Goal: Information Seeking & Learning: Learn about a topic

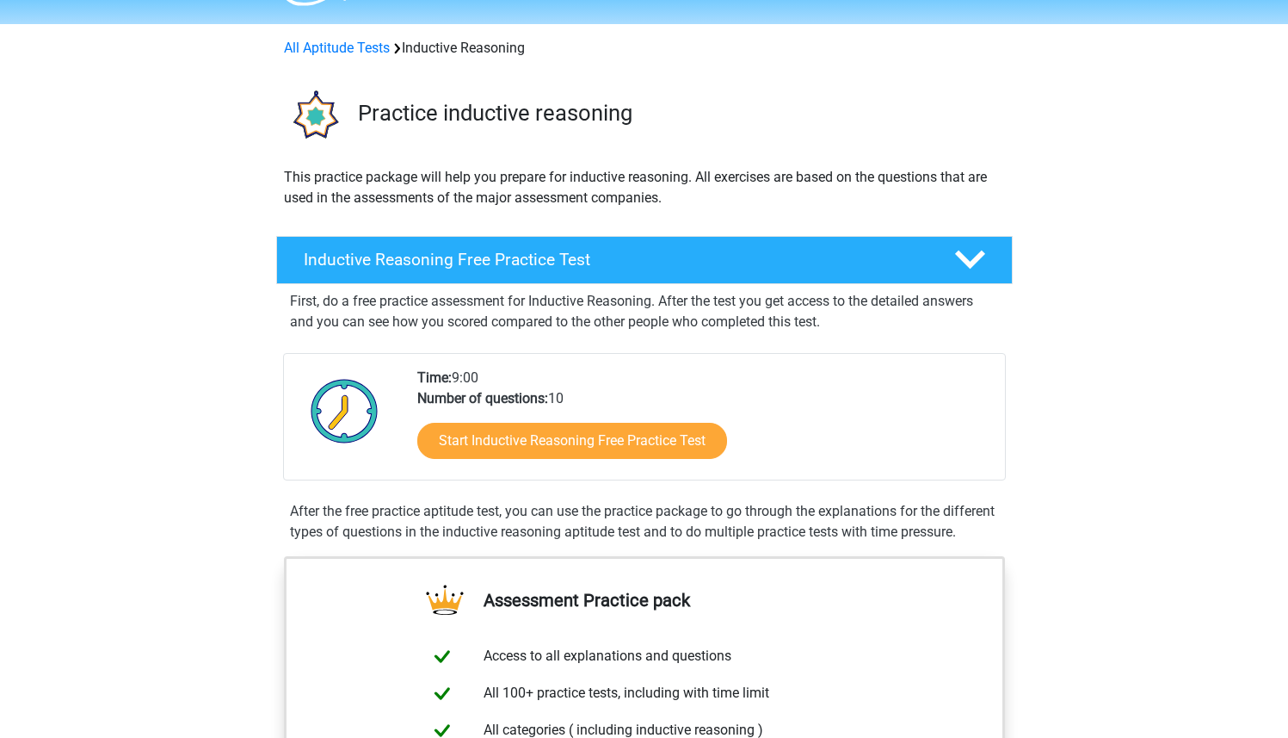
scroll to position [49, 0]
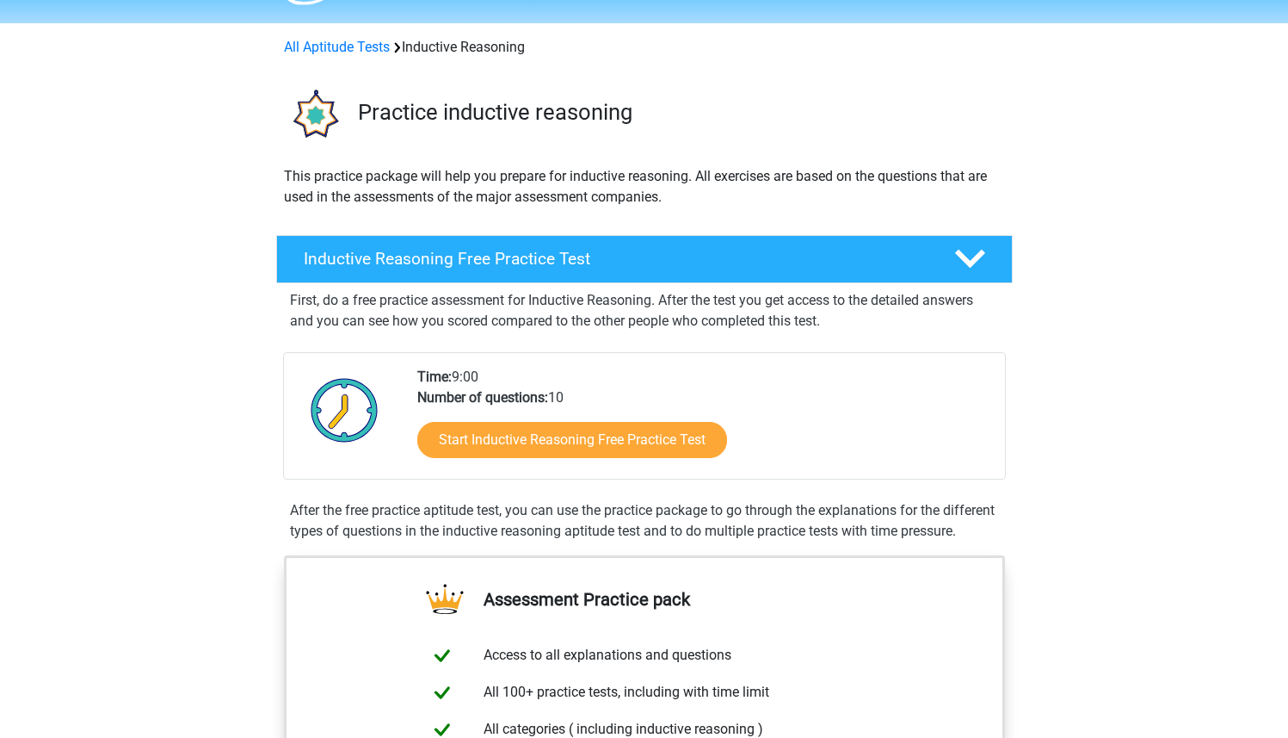
drag, startPoint x: 511, startPoint y: 399, endPoint x: 602, endPoint y: 399, distance: 91.2
click at [601, 399] on div "Time: 9:00 Number of questions: 10 Start Inductive Reasoning Free Practice Test" at bounding box center [705, 423] width 600 height 112
click at [602, 399] on div "Time: 9:00 Number of questions: 10 Start Inductive Reasoning Free Practice Test" at bounding box center [705, 423] width 600 height 112
drag, startPoint x: 418, startPoint y: 383, endPoint x: 602, endPoint y: 395, distance: 183.7
click at [601, 395] on div "Time: 9:00 Number of questions: 10 Start Inductive Reasoning Free Practice Test" at bounding box center [705, 423] width 600 height 112
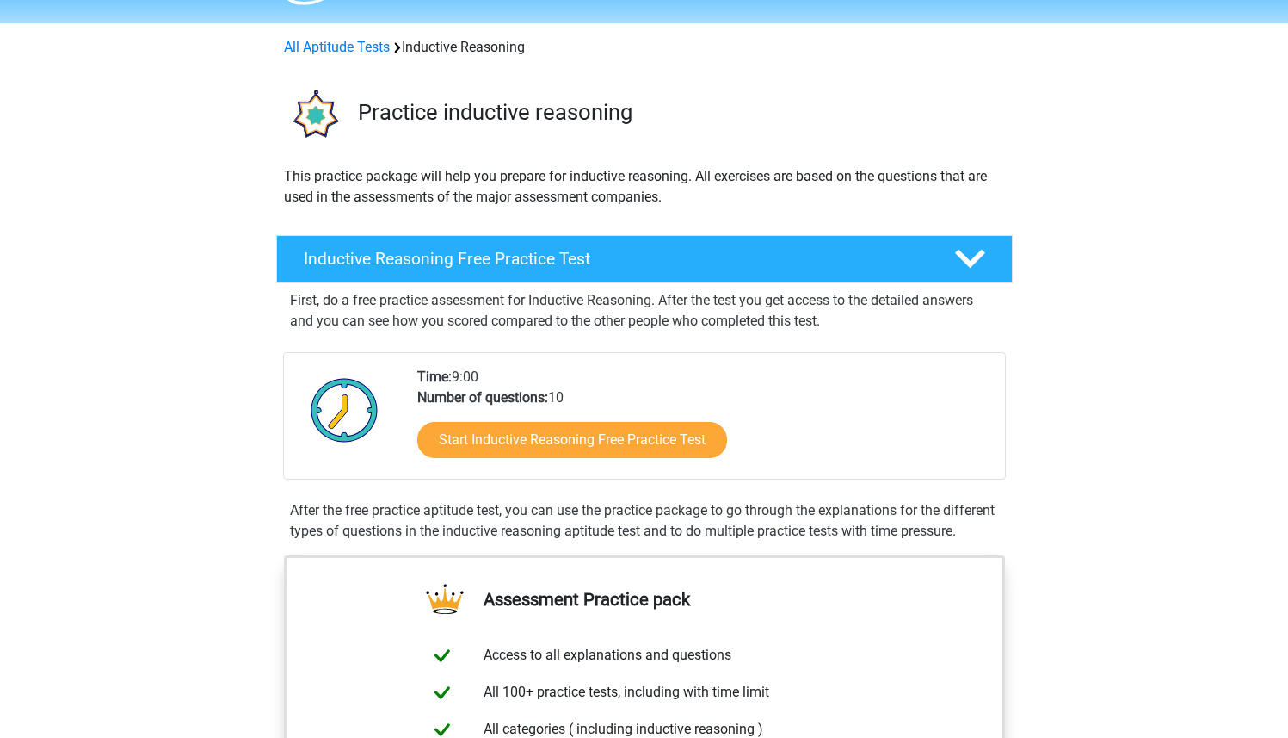
click at [603, 394] on div "Time: 9:00 Number of questions: 10 Start Inductive Reasoning Free Practice Test" at bounding box center [705, 423] width 600 height 112
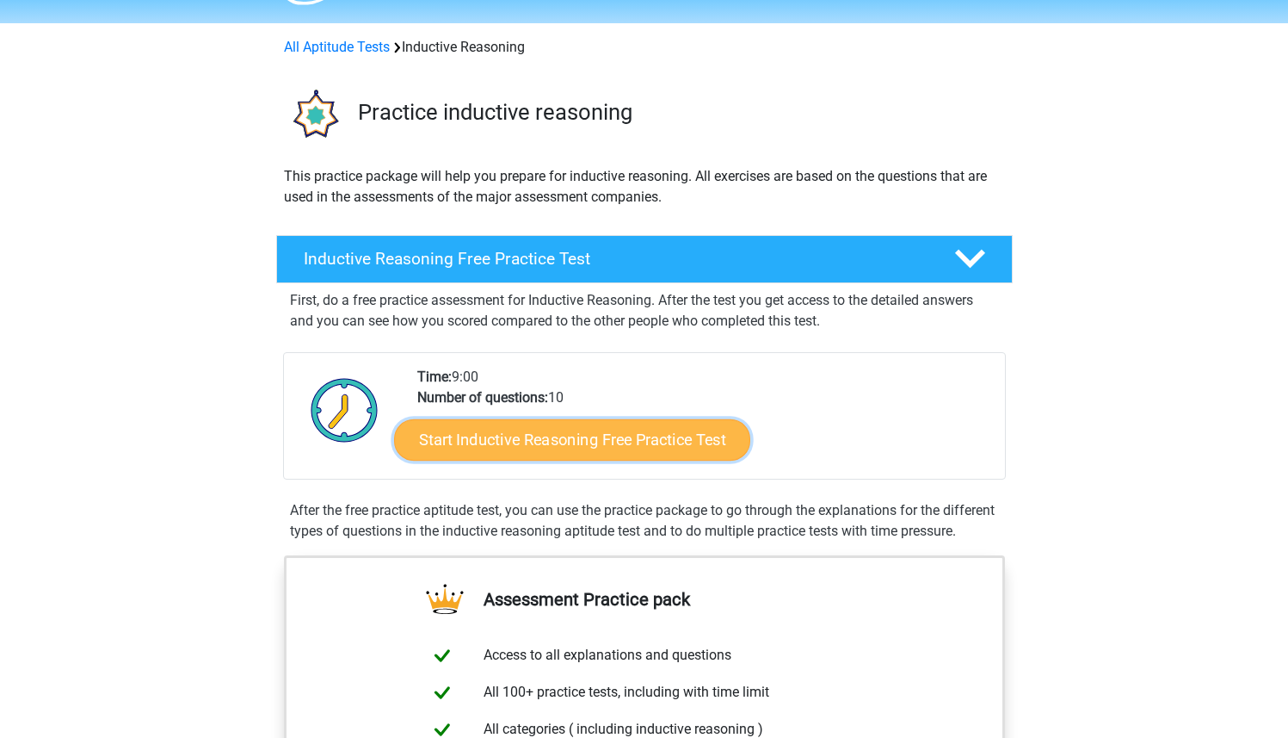
click at [583, 451] on link "Start Inductive Reasoning Free Practice Test" at bounding box center [572, 438] width 356 height 41
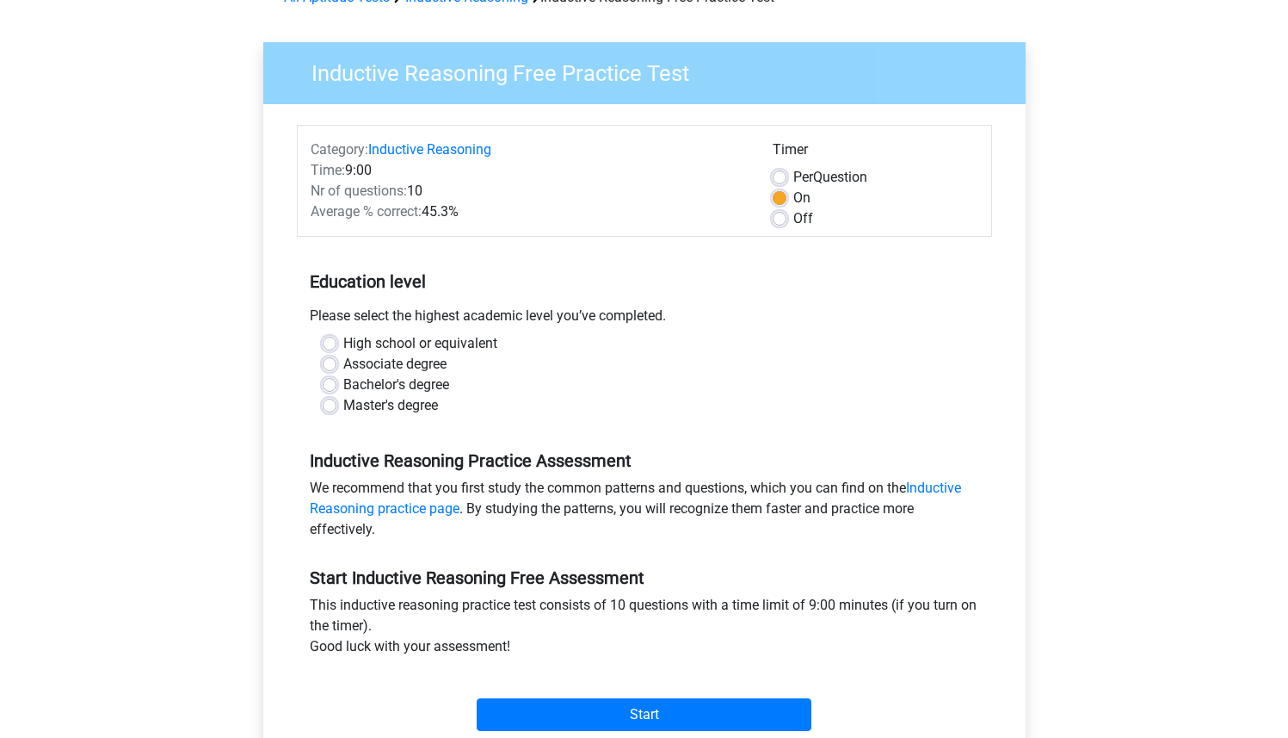
scroll to position [100, 0]
drag, startPoint x: 328, startPoint y: 169, endPoint x: 485, endPoint y: 208, distance: 162.4
click at [485, 208] on div "Category: Inductive Reasoning Time: 9:00 Nr of questions: 10 Average % correct:…" at bounding box center [529, 184] width 462 height 90
click at [502, 212] on div "Average % correct: 45.3%" at bounding box center [529, 211] width 462 height 21
drag, startPoint x: 483, startPoint y: 218, endPoint x: 306, endPoint y: 171, distance: 182.5
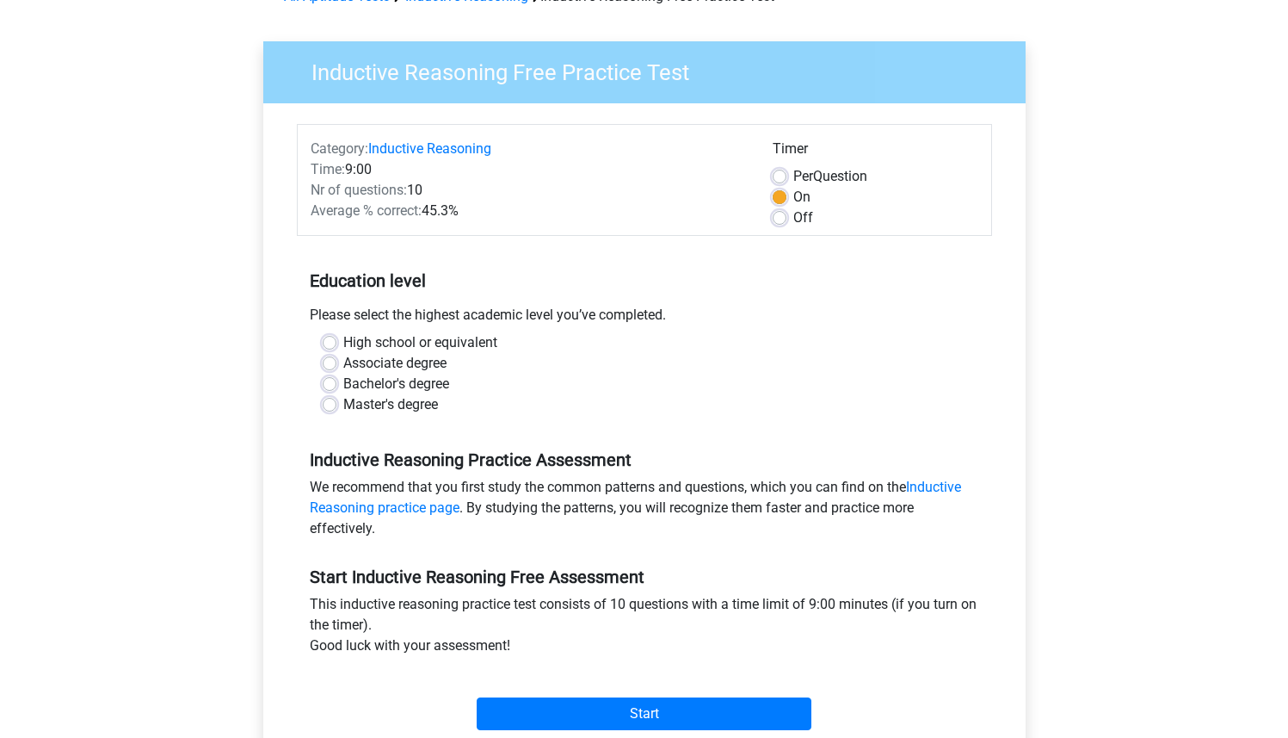
click at [306, 171] on div "Category: Inductive Reasoning Time: 9:00 Nr of questions: 10 Average % correct:…" at bounding box center [529, 184] width 462 height 90
click at [304, 170] on div "Time: 9:00" at bounding box center [529, 169] width 462 height 21
drag, startPoint x: 322, startPoint y: 162, endPoint x: 468, endPoint y: 207, distance: 153.3
click at [466, 207] on div "Category: Inductive Reasoning Time: 9:00 Nr of questions: 10 Average % correct:…" at bounding box center [529, 184] width 462 height 90
click at [475, 208] on div "Average % correct: 45.3%" at bounding box center [529, 211] width 462 height 21
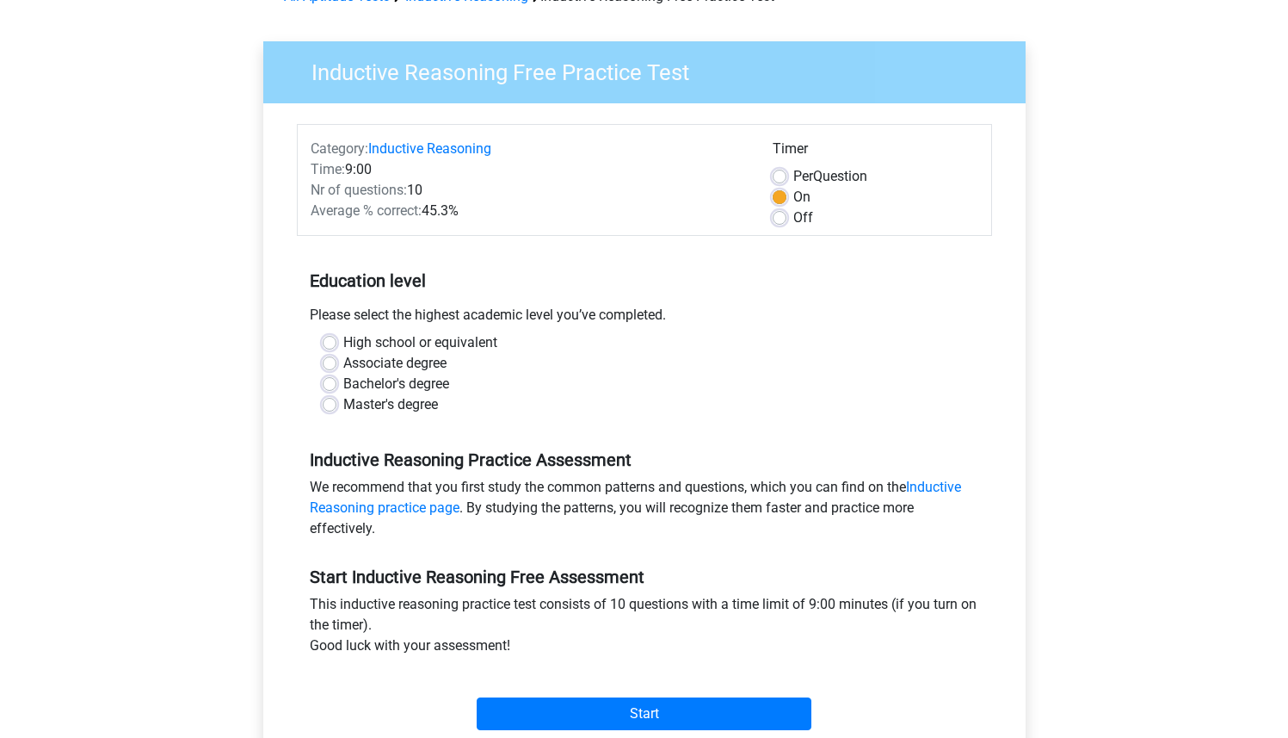
drag, startPoint x: 343, startPoint y: 176, endPoint x: 474, endPoint y: 213, distance: 136.6
click at [464, 212] on div "Category: Inductive Reasoning Time: 9:00 Nr of questions: 10 Average % correct:…" at bounding box center [529, 184] width 462 height 90
click at [474, 213] on div "Average % correct: 45.3%" at bounding box center [529, 211] width 462 height 21
drag, startPoint x: 364, startPoint y: 310, endPoint x: 709, endPoint y: 320, distance: 345.3
click at [684, 319] on div "Please select the highest academic level you’ve completed." at bounding box center [644, 319] width 695 height 28
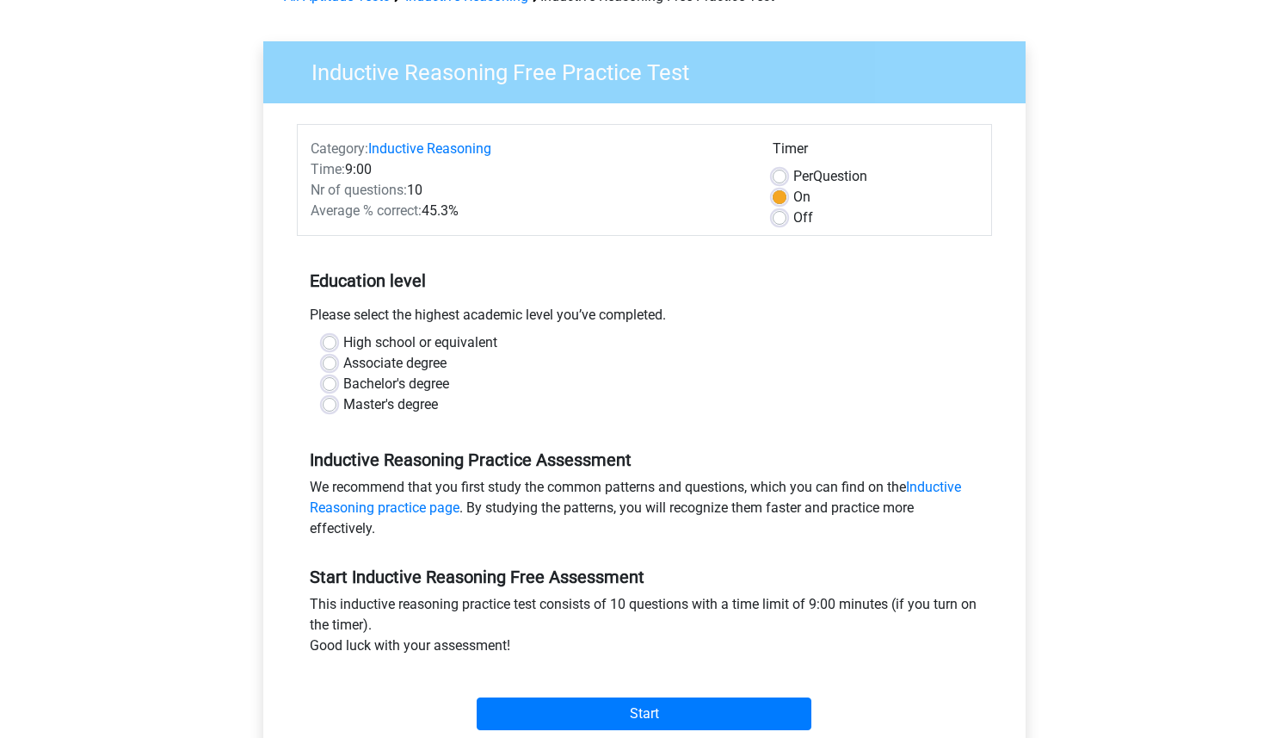
click at [709, 320] on div "Please select the highest academic level you’ve completed." at bounding box center [644, 319] width 695 height 28
click at [343, 385] on label "Bachelor's degree" at bounding box center [396, 384] width 106 height 21
click at [326, 385] on input "Bachelor's degree" at bounding box center [330, 382] width 14 height 17
radio input "true"
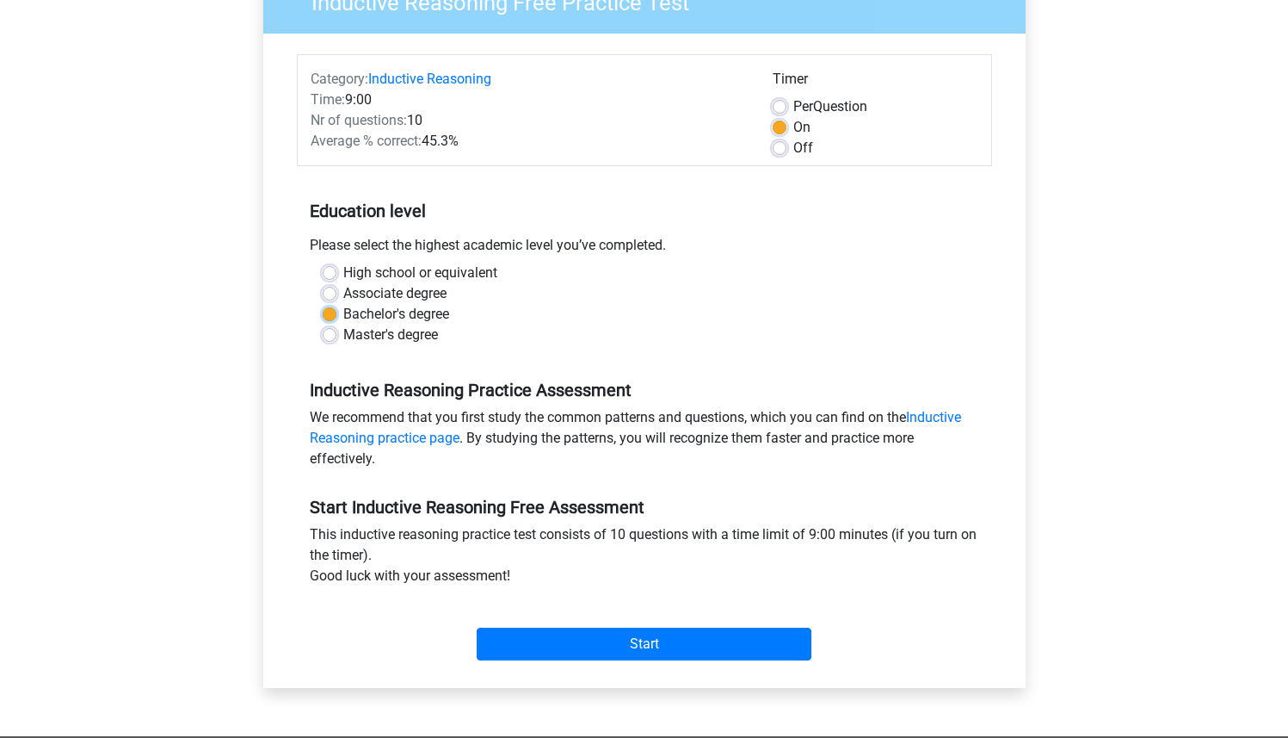
scroll to position [217, 0]
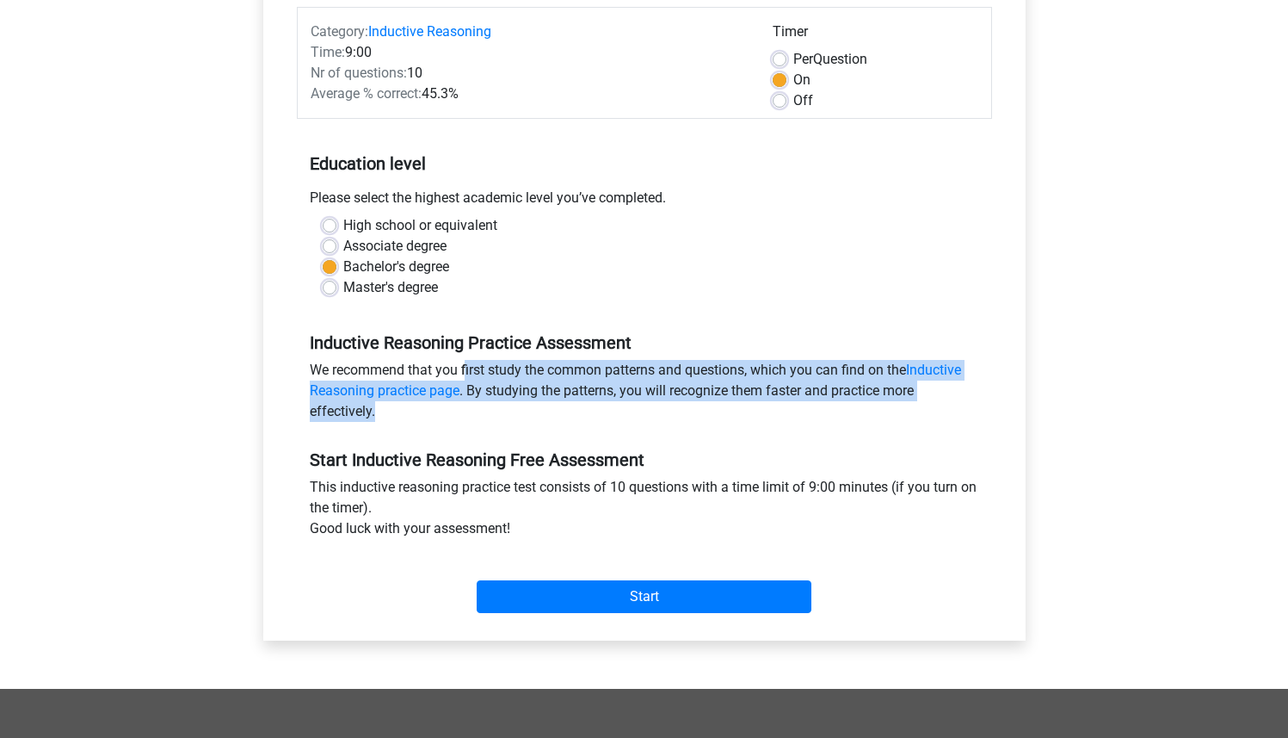
drag, startPoint x: 381, startPoint y: 368, endPoint x: 607, endPoint y: 420, distance: 231.5
click at [588, 415] on div "We recommend that you first study the common patterns and questions, which you …" at bounding box center [644, 394] width 695 height 69
click at [636, 425] on div "We recommend that you first study the common patterns and questions, which you …" at bounding box center [644, 394] width 695 height 69
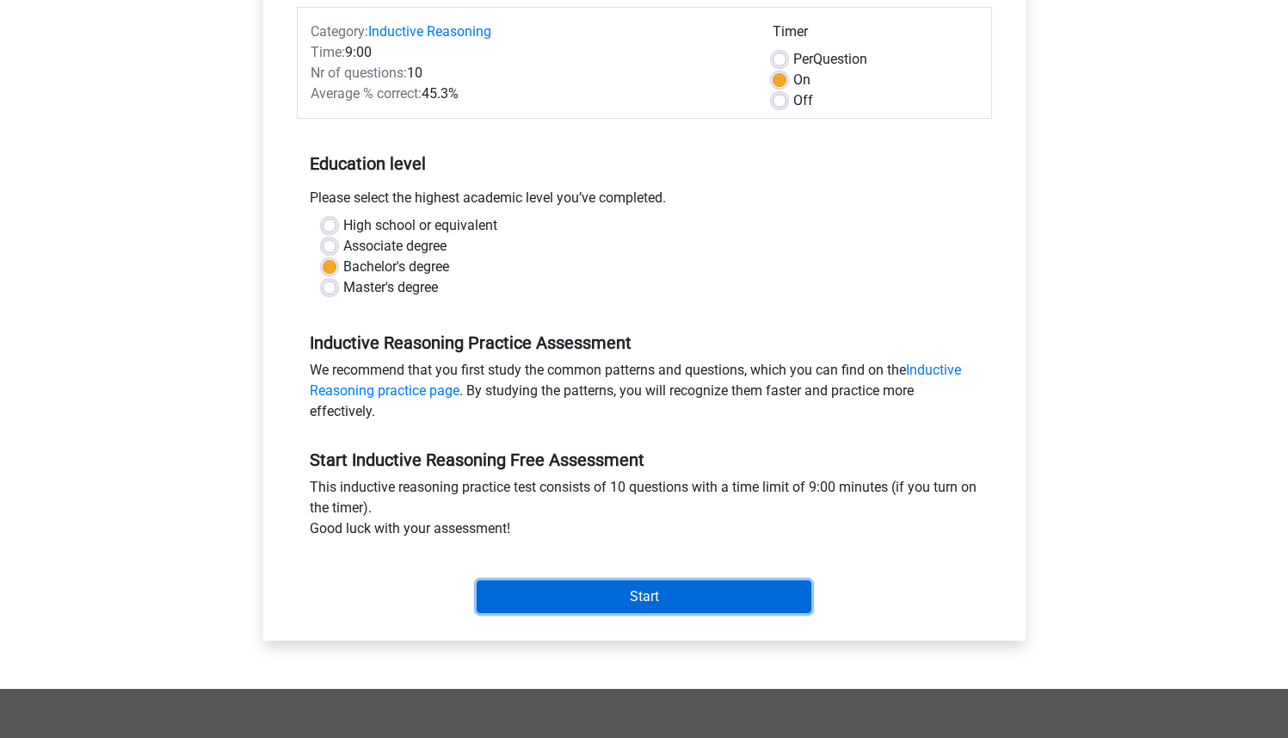
click at [641, 601] on input "Start" at bounding box center [644, 596] width 335 height 33
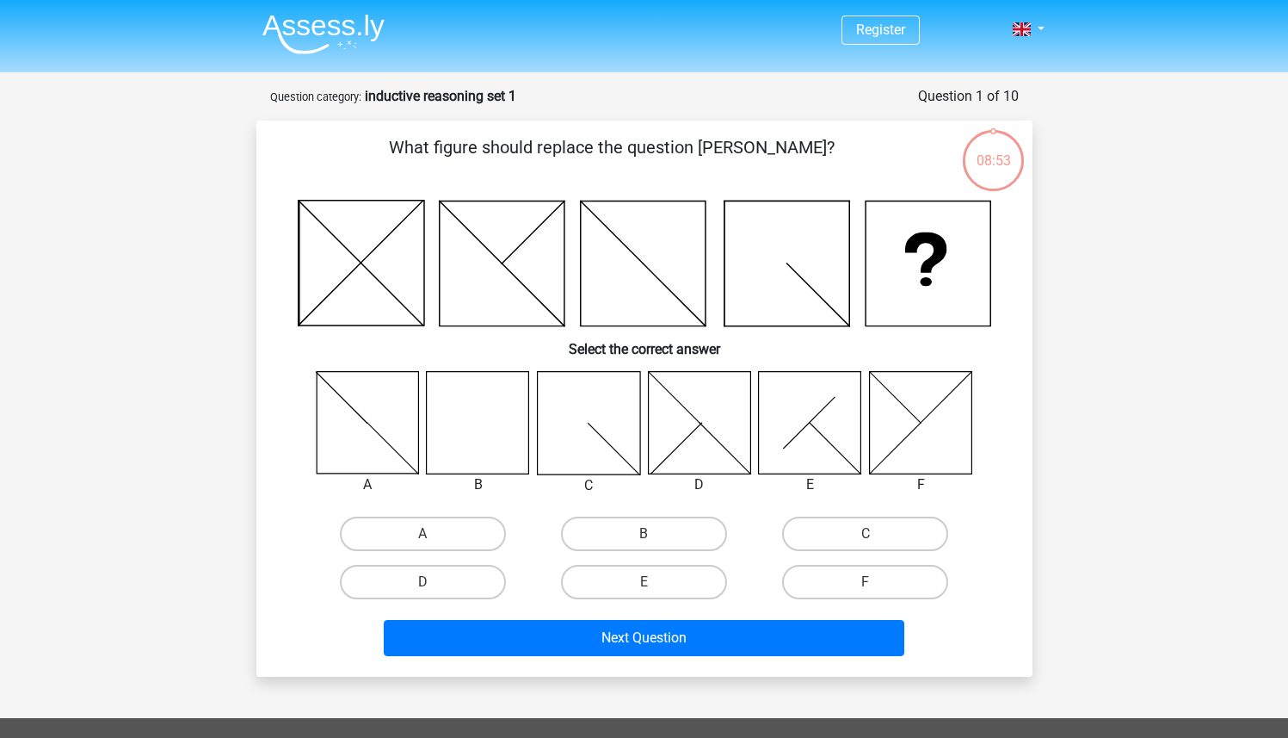
click at [506, 405] on icon at bounding box center [478, 422] width 102 height 102
click at [649, 545] on label "B" at bounding box center [644, 533] width 166 height 34
click at [649, 545] on input "B" at bounding box center [649, 539] width 11 height 11
radio input "true"
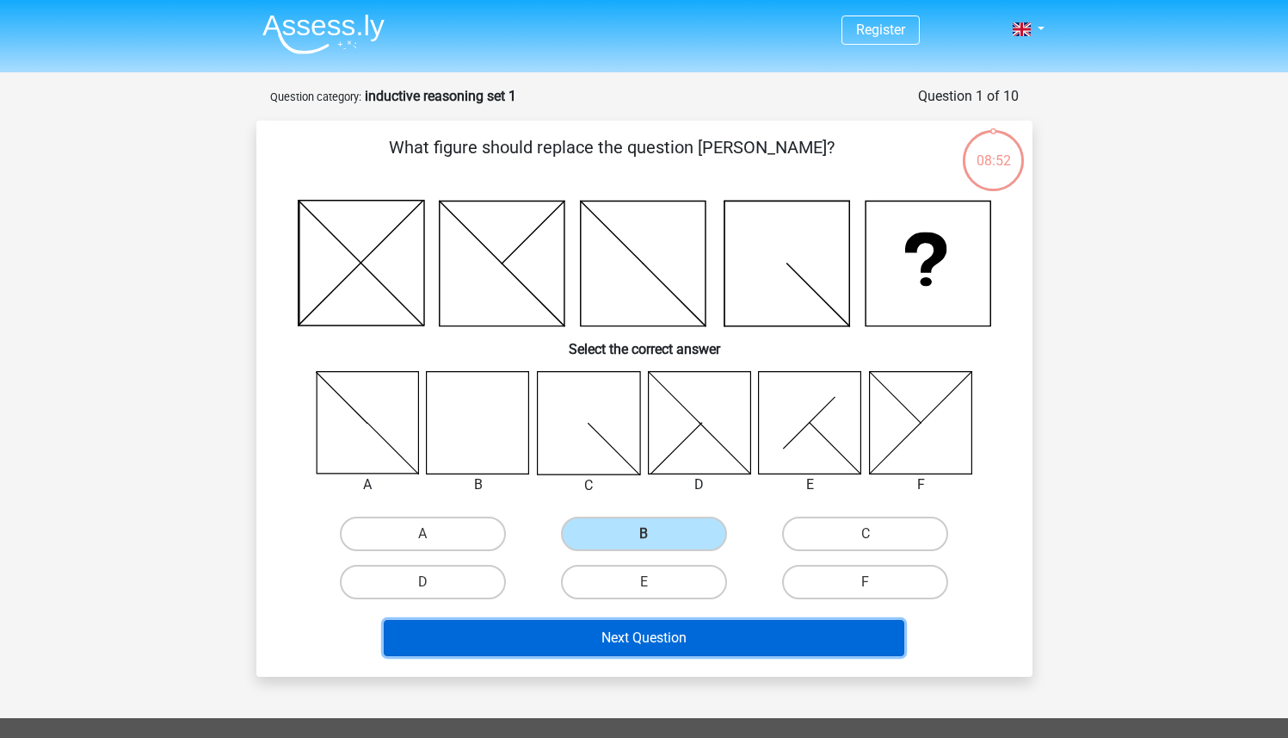
click at [645, 626] on button "Next Question" at bounding box center [644, 638] width 521 height 36
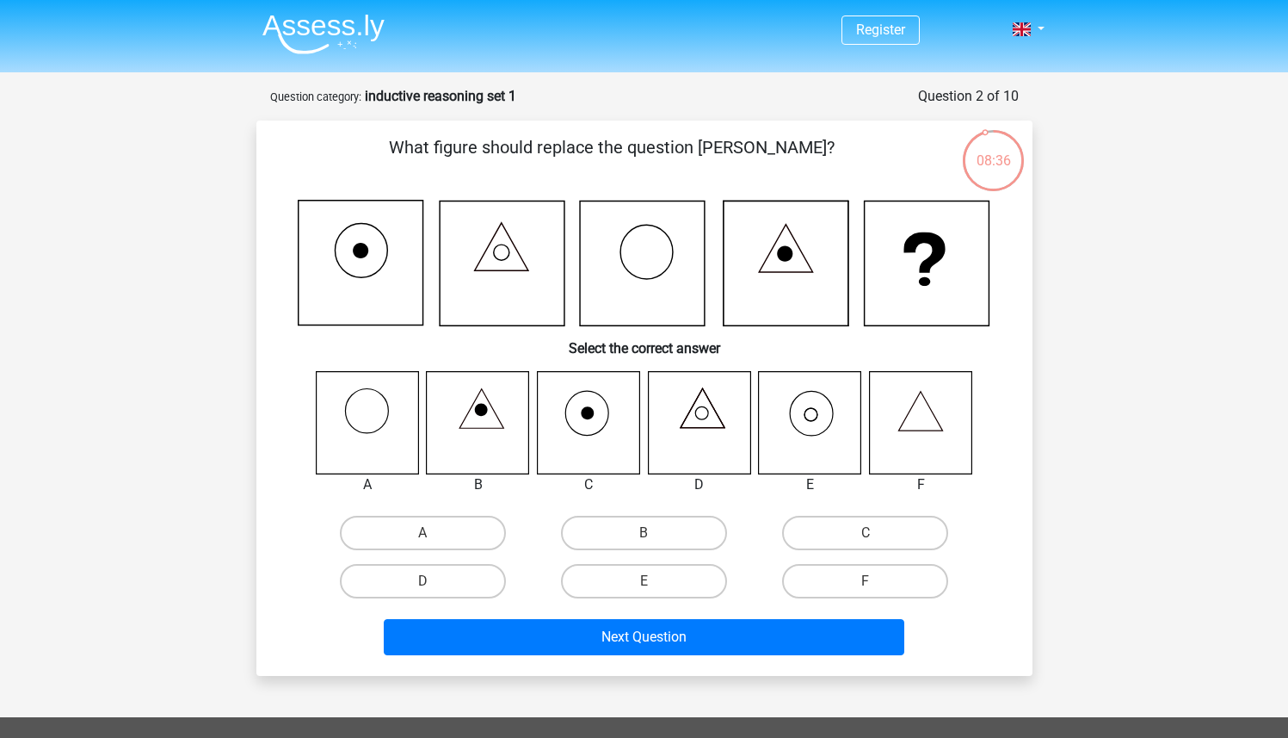
click at [820, 410] on icon at bounding box center [810, 422] width 102 height 102
click at [665, 588] on label "E" at bounding box center [644, 581] width 166 height 34
click at [655, 588] on input "E" at bounding box center [649, 586] width 11 height 11
radio input "true"
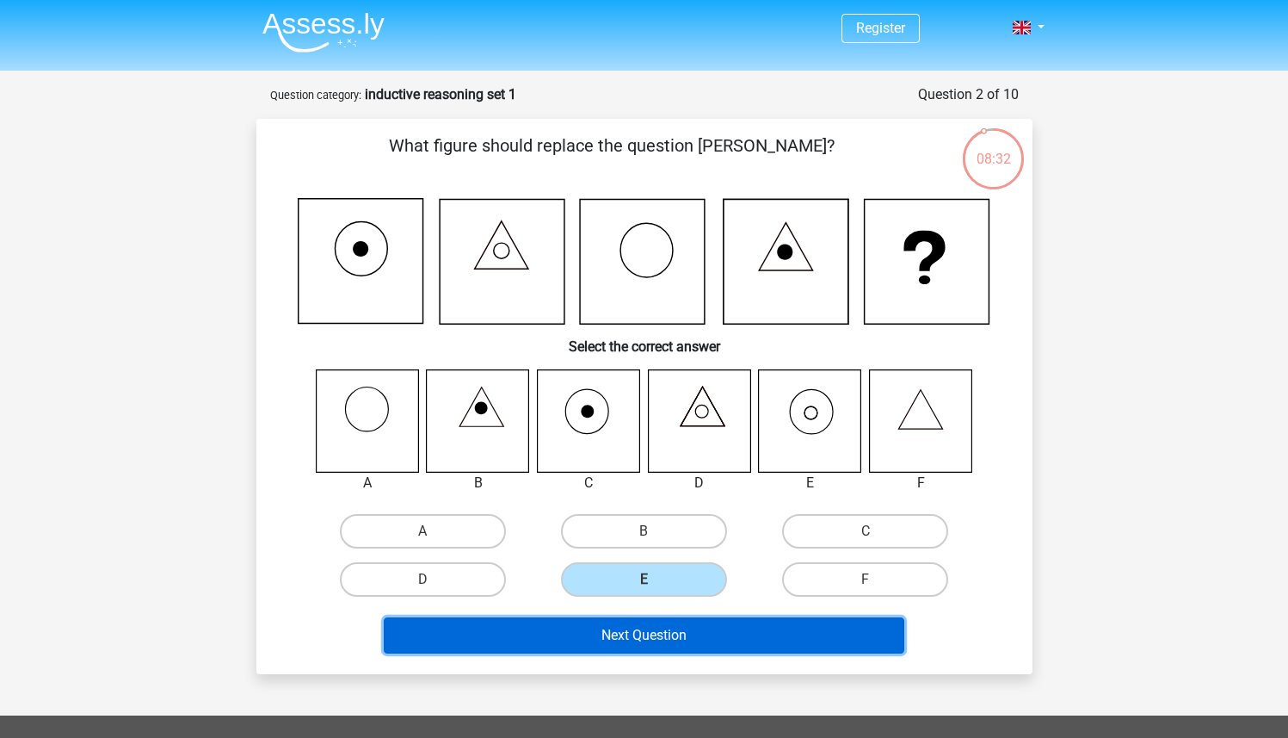
click at [757, 652] on button "Next Question" at bounding box center [644, 635] width 521 height 36
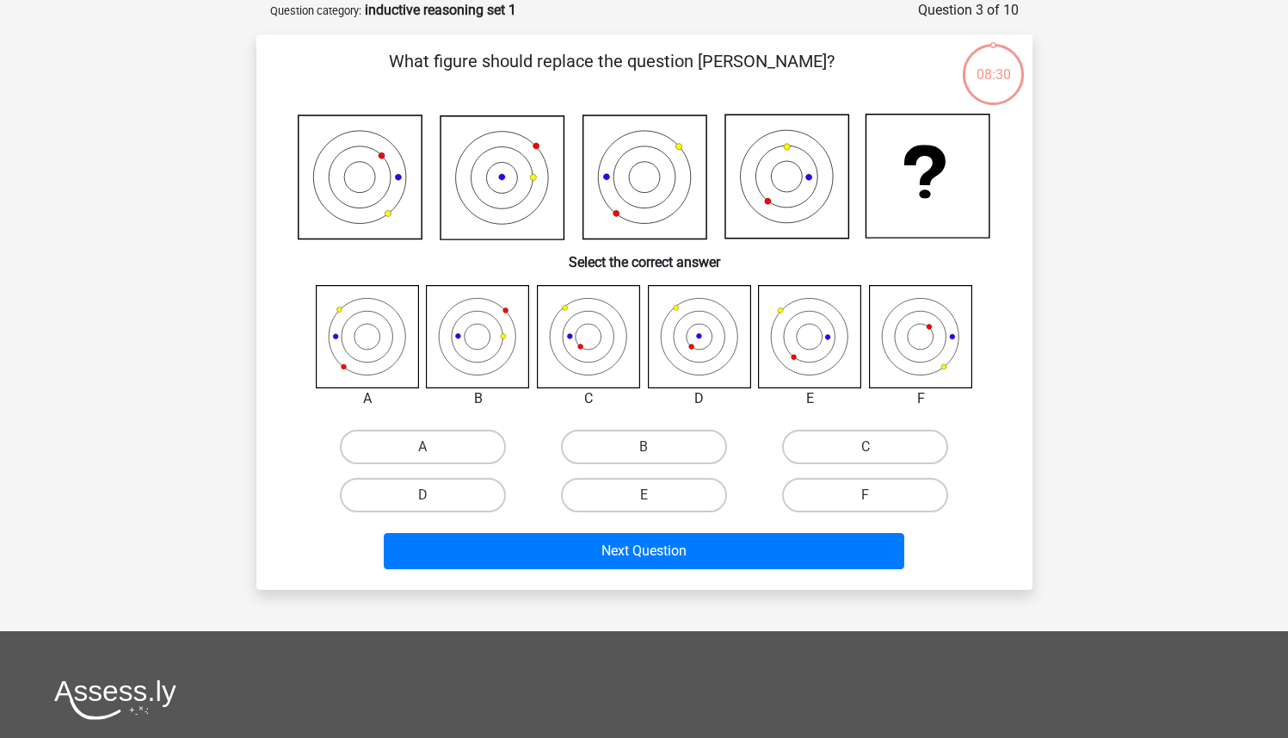
scroll to position [0, 0]
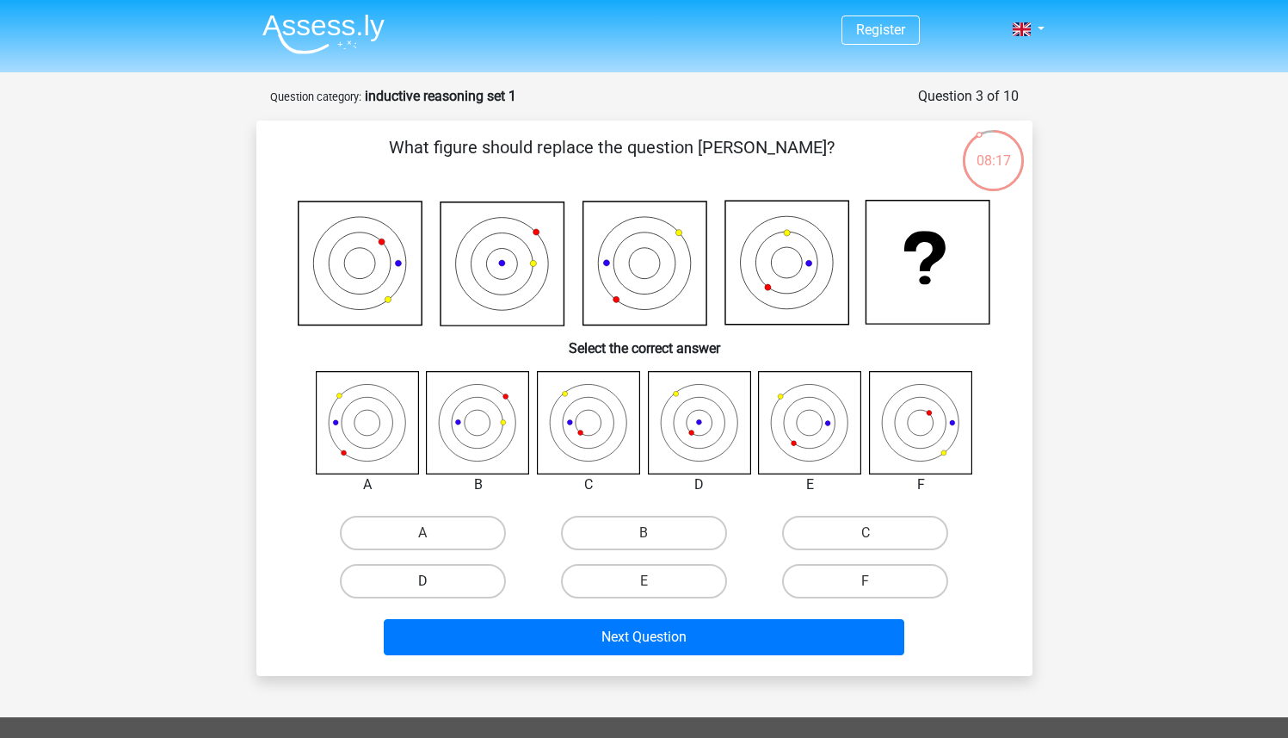
click at [464, 583] on label "D" at bounding box center [423, 581] width 166 height 34
click at [434, 583] on input "D" at bounding box center [428, 586] width 11 height 11
radio input "true"
click at [639, 584] on label "E" at bounding box center [644, 581] width 166 height 34
click at [644, 584] on input "E" at bounding box center [649, 586] width 11 height 11
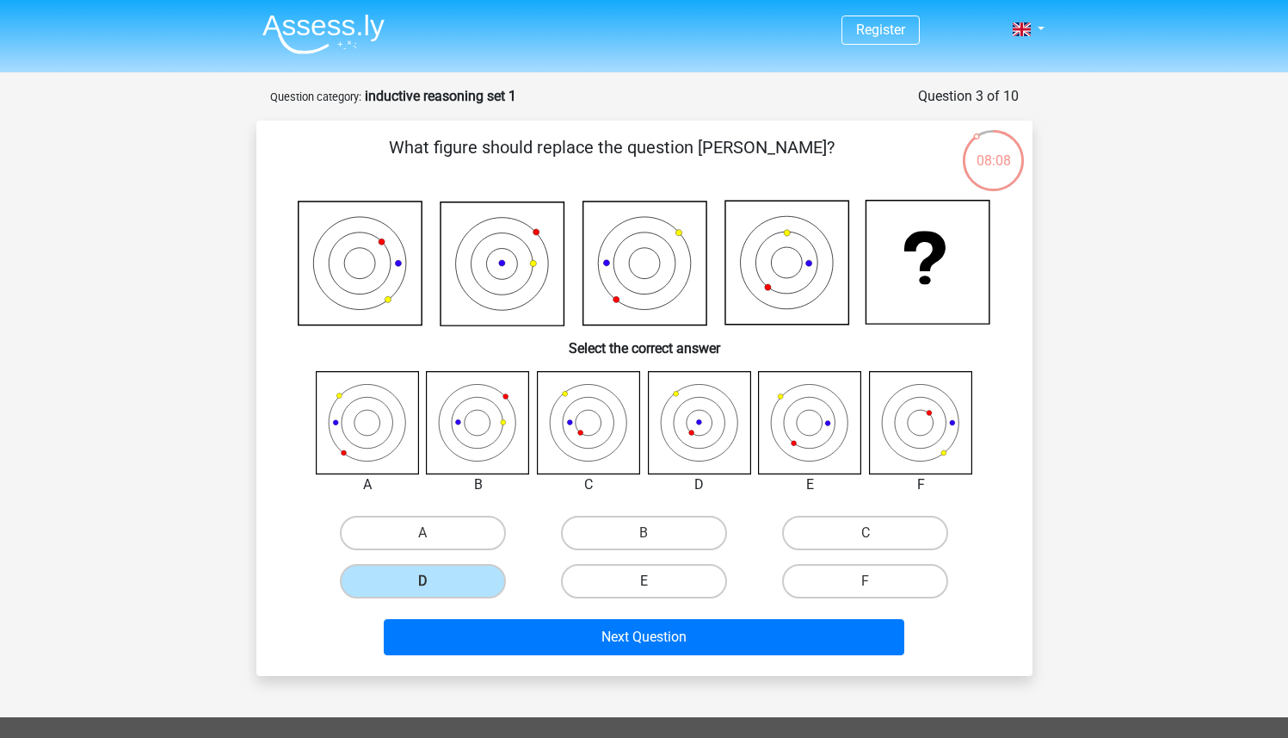
radio input "true"
click at [386, 580] on label "D" at bounding box center [423, 581] width 166 height 34
click at [423, 581] on input "D" at bounding box center [428, 586] width 11 height 11
radio input "true"
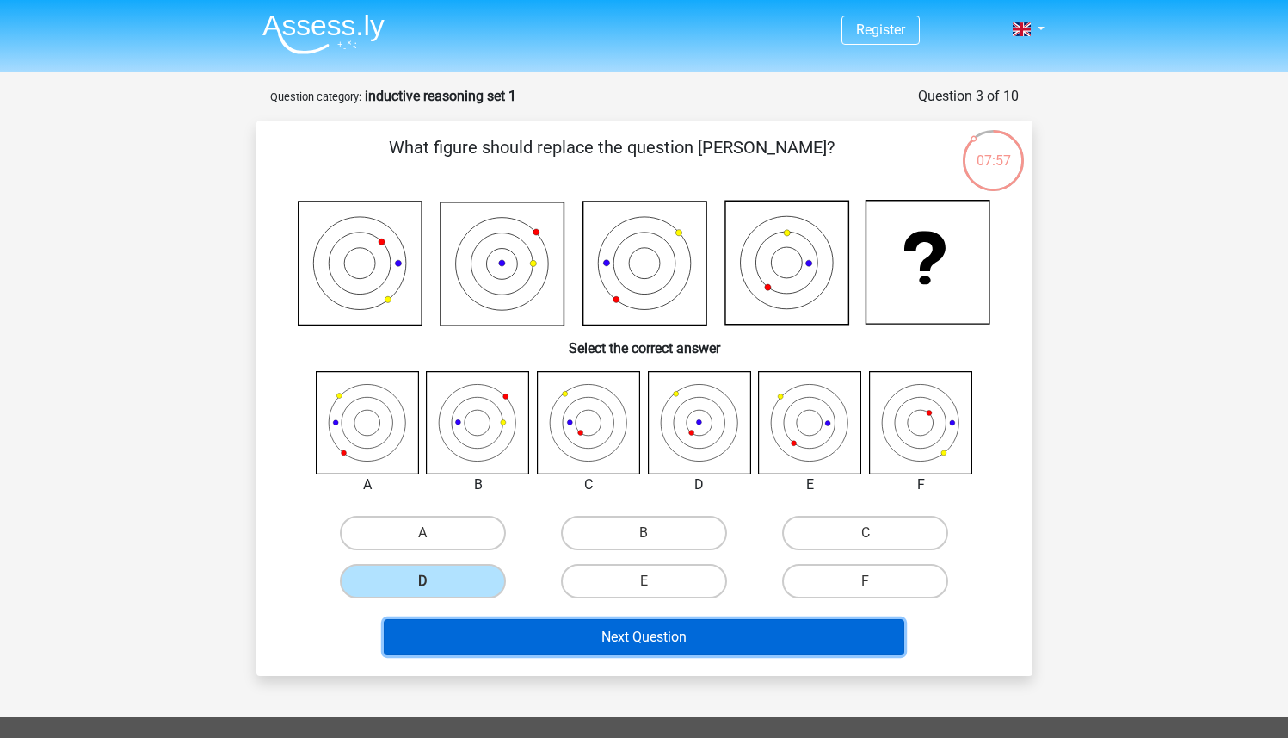
click at [642, 633] on button "Next Question" at bounding box center [644, 637] width 521 height 36
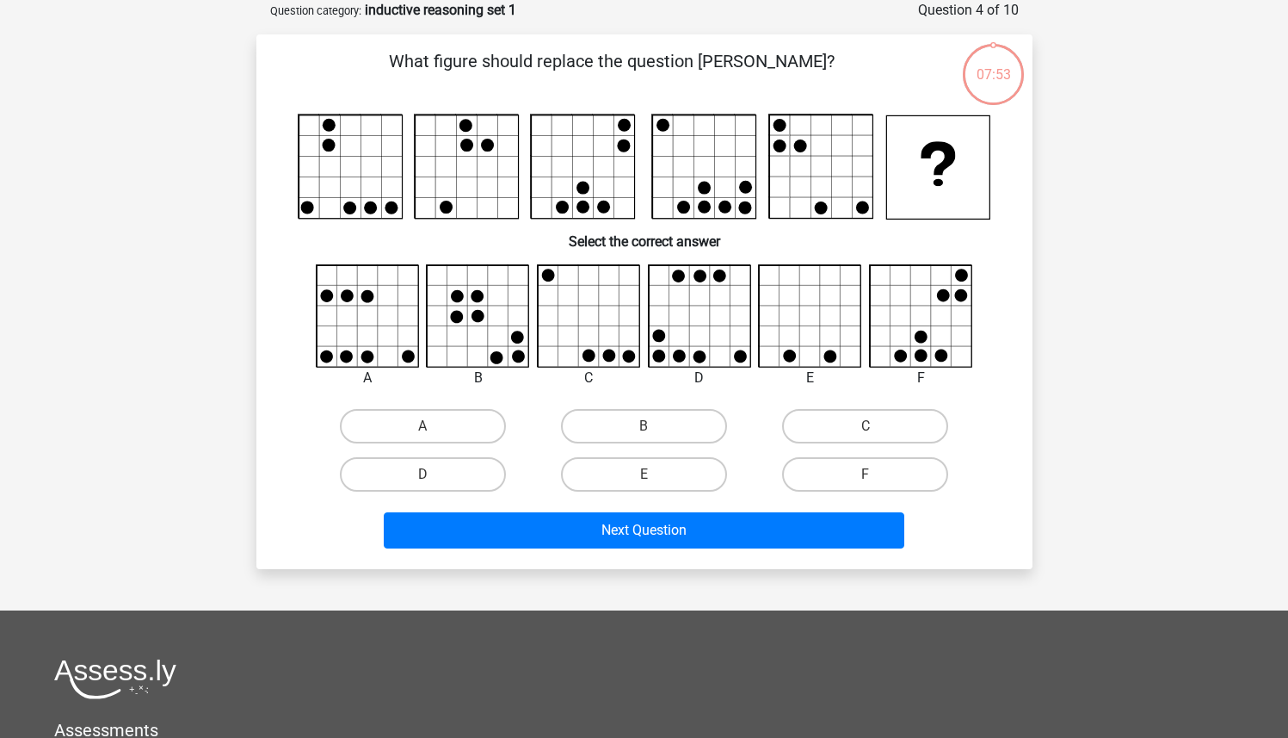
scroll to position [80, 0]
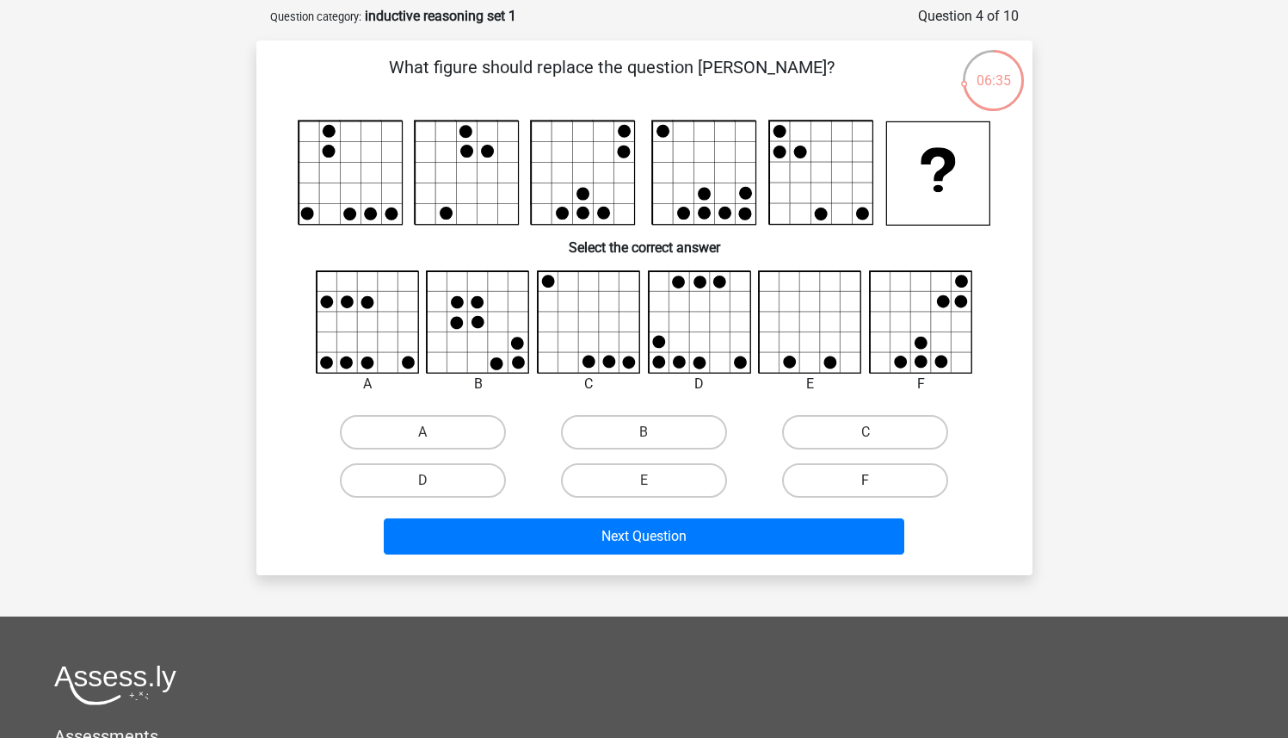
click at [814, 478] on label "F" at bounding box center [865, 480] width 166 height 34
click at [866, 480] on input "F" at bounding box center [871, 485] width 11 height 11
radio input "true"
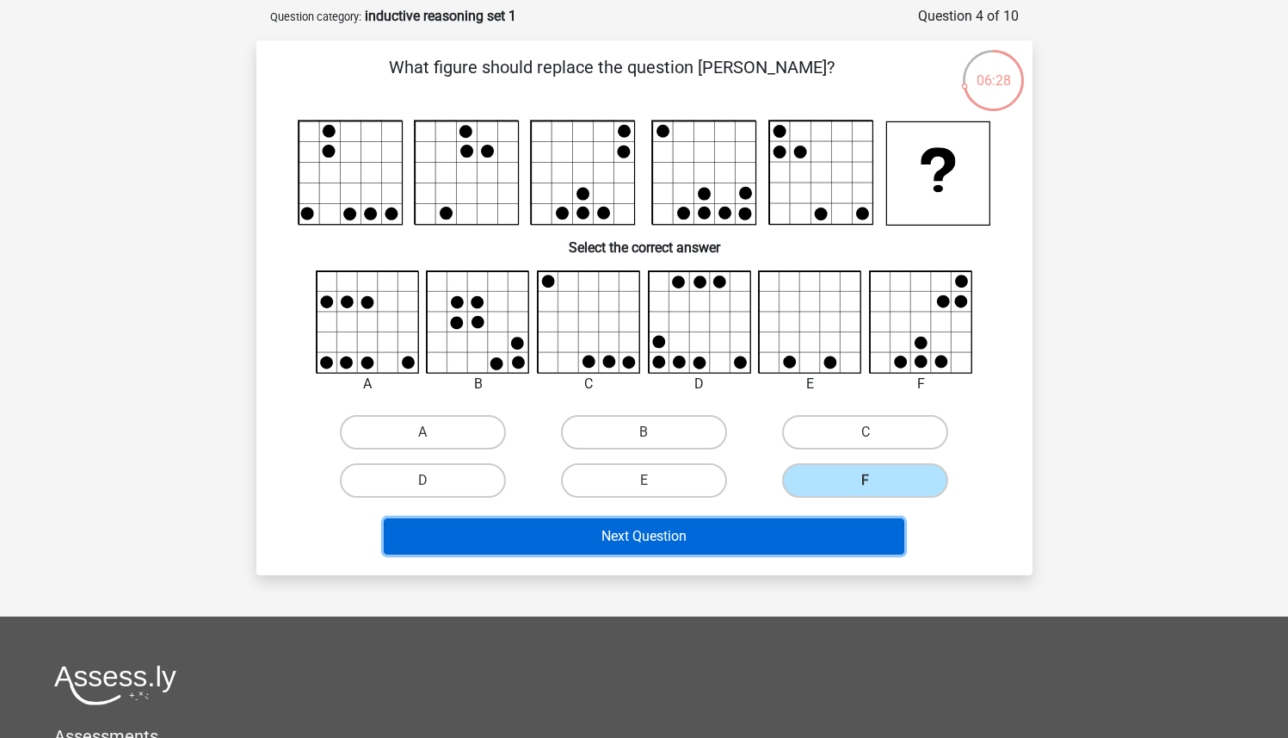
click at [466, 531] on button "Next Question" at bounding box center [644, 536] width 521 height 36
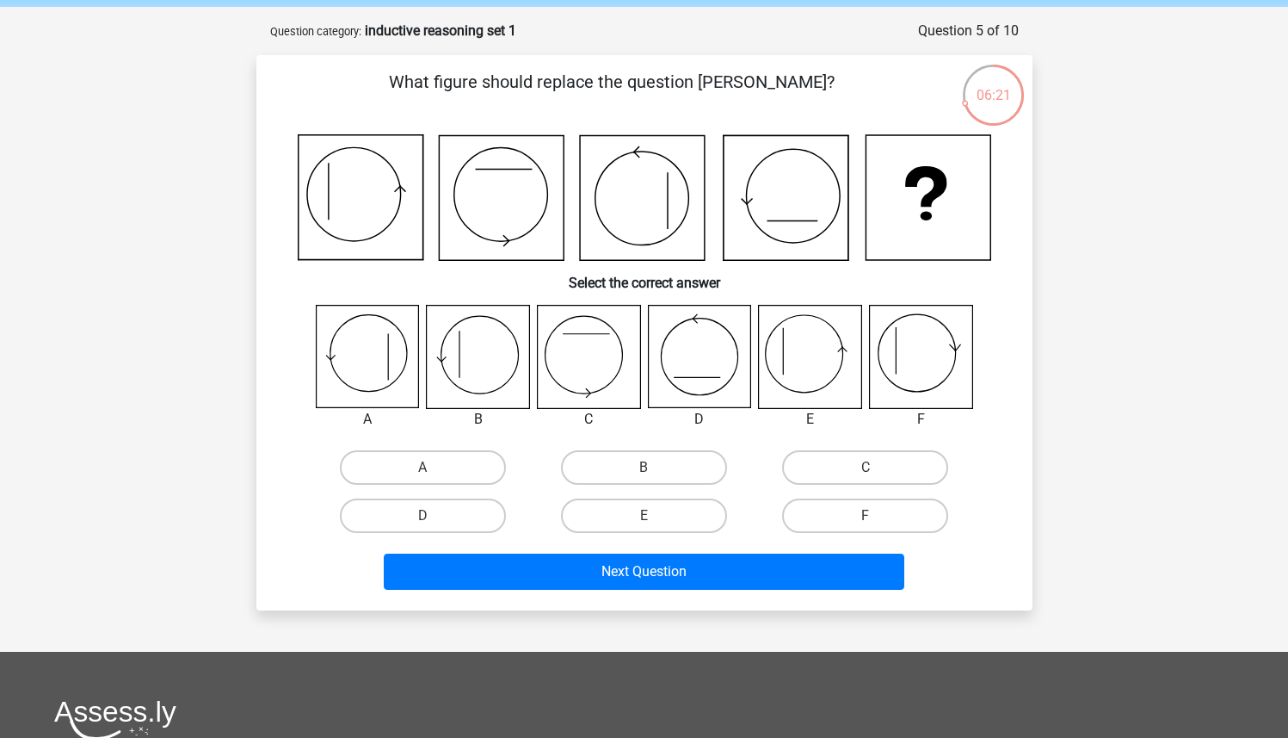
scroll to position [111, 0]
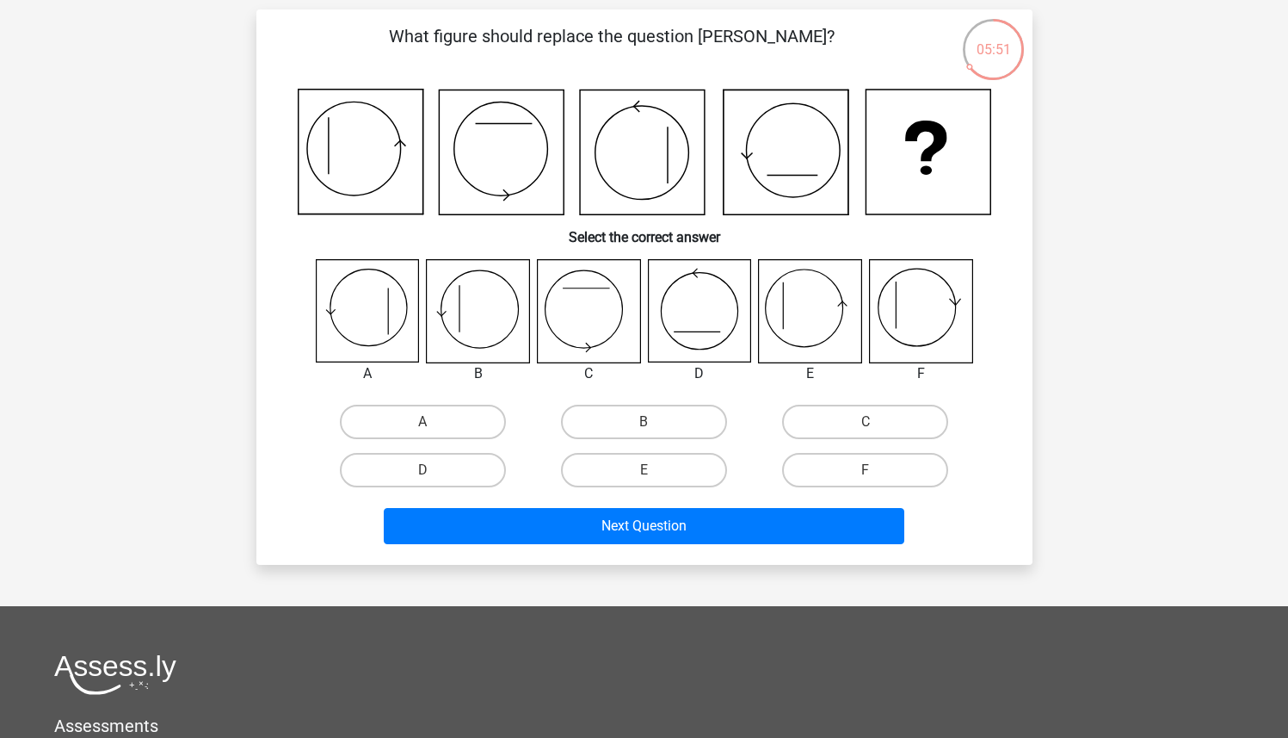
click at [458, 321] on icon at bounding box center [478, 311] width 102 height 102
click at [641, 424] on label "B" at bounding box center [644, 422] width 166 height 34
click at [644, 424] on input "B" at bounding box center [649, 427] width 11 height 11
radio input "true"
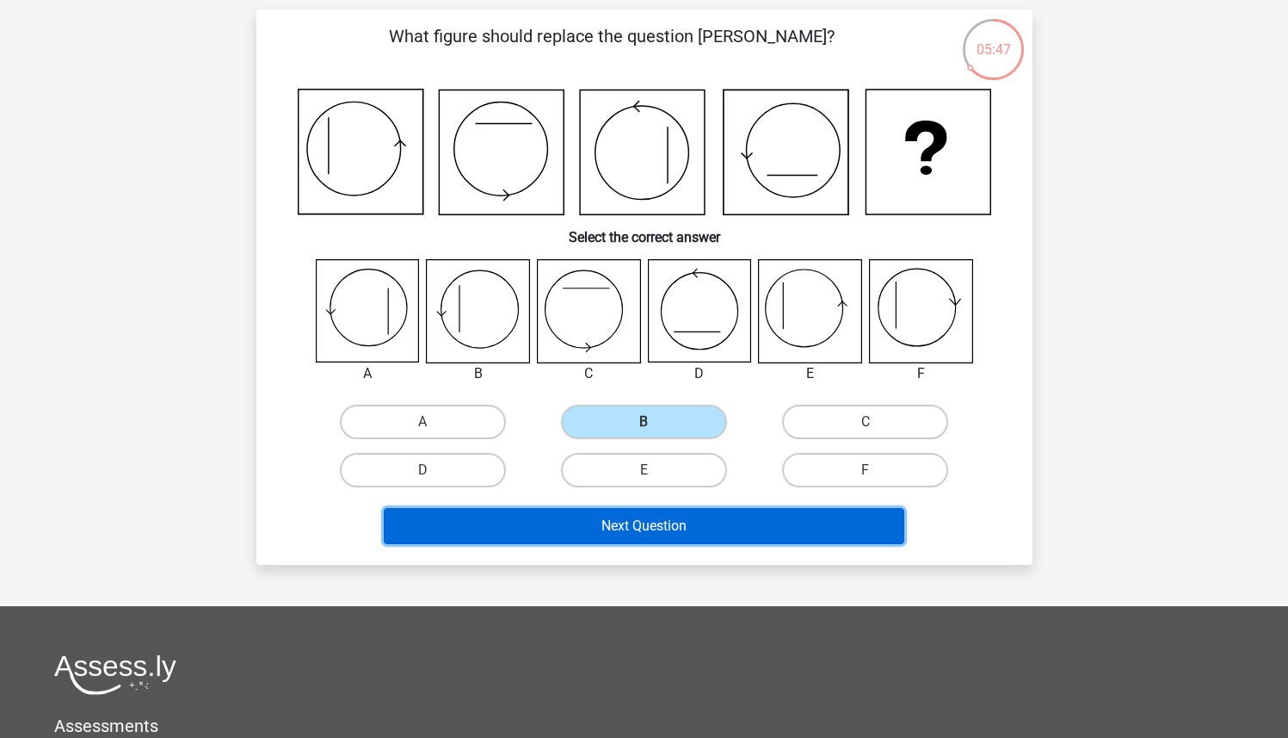
click at [553, 533] on button "Next Question" at bounding box center [644, 526] width 521 height 36
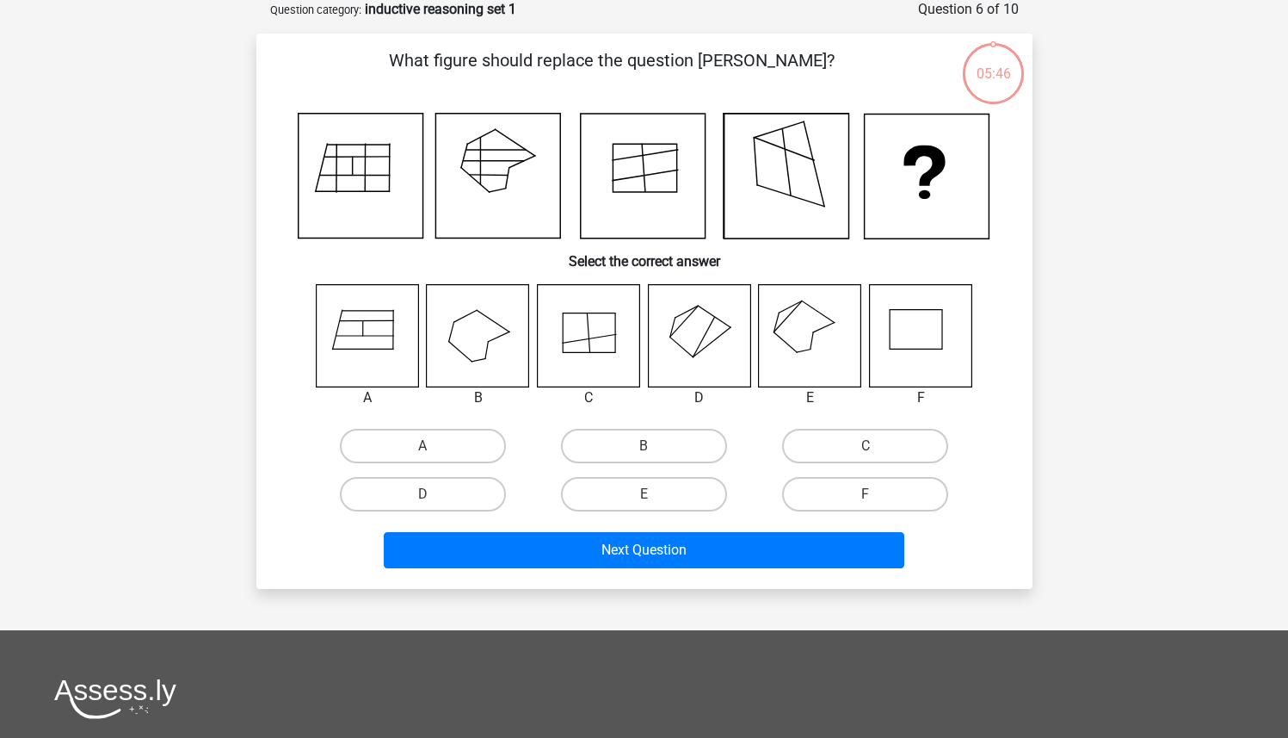
scroll to position [86, 0]
click at [802, 333] on icon at bounding box center [810, 336] width 102 height 102
click at [665, 511] on label "E" at bounding box center [644, 495] width 166 height 34
click at [655, 506] on input "E" at bounding box center [649, 500] width 11 height 11
radio input "true"
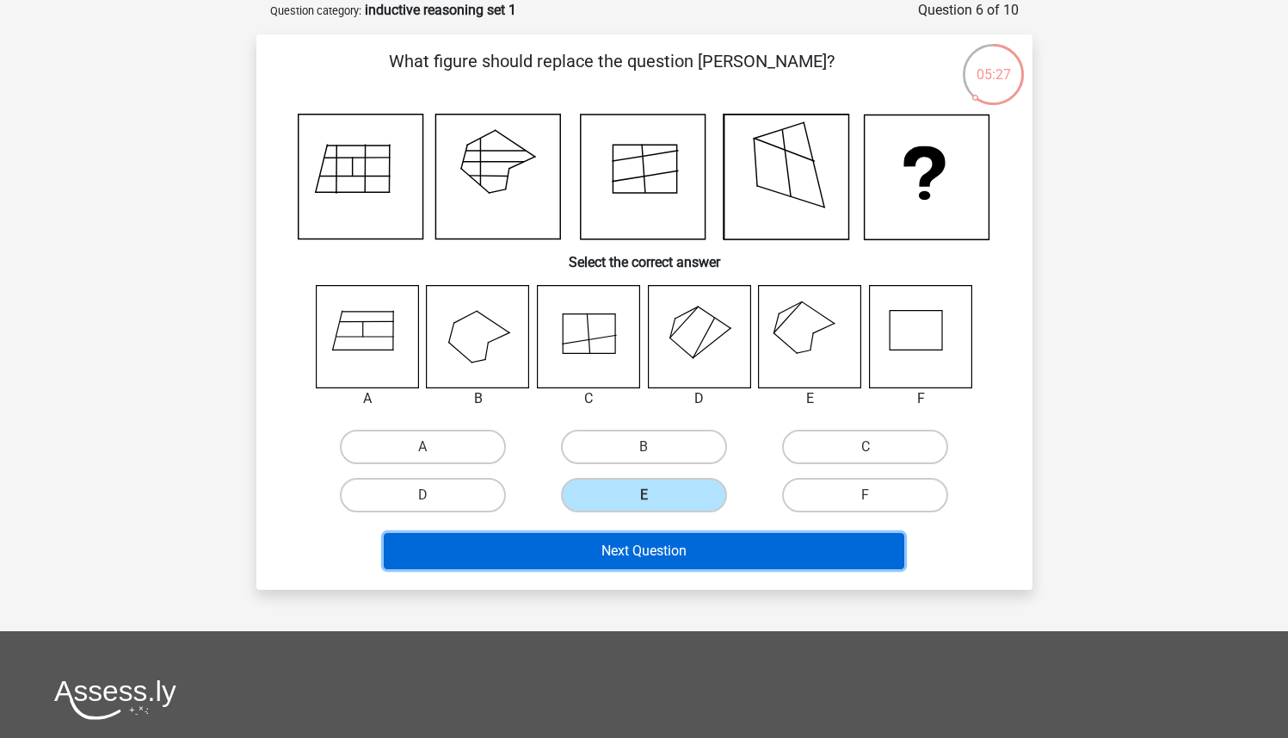
click at [593, 563] on button "Next Question" at bounding box center [644, 551] width 521 height 36
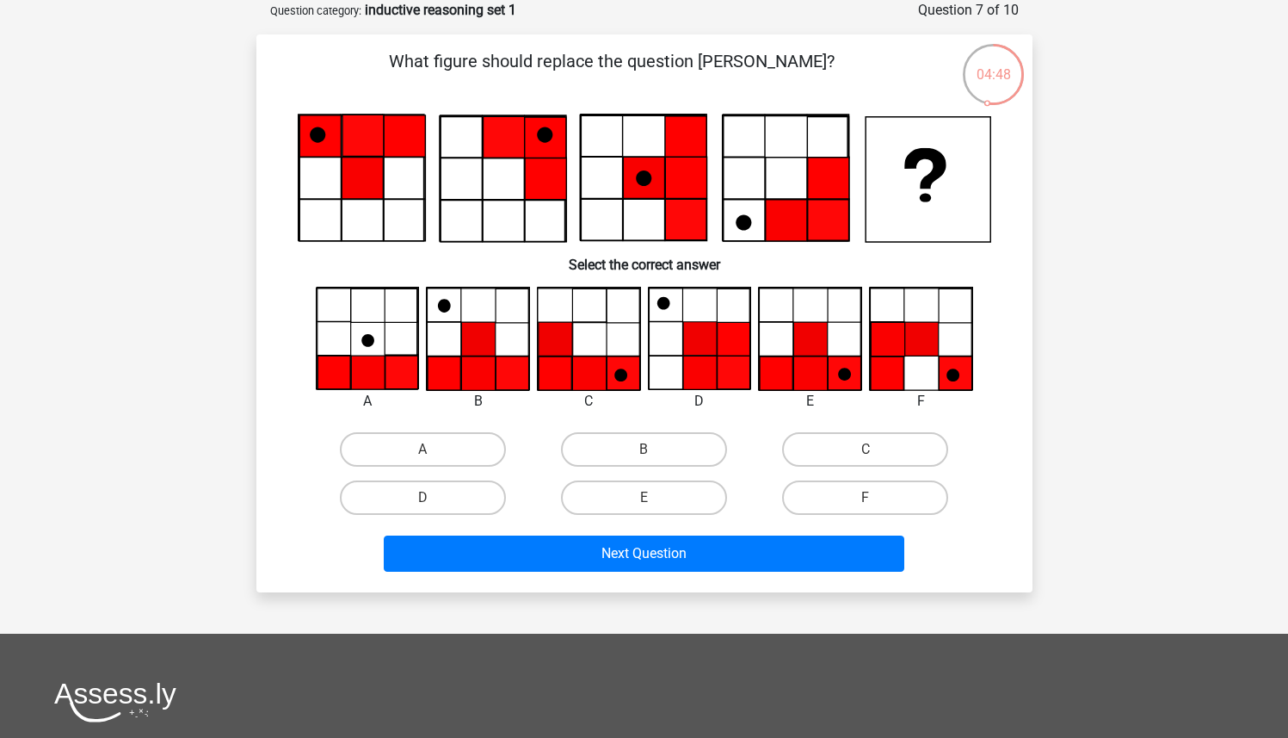
click at [808, 358] on icon at bounding box center [811, 373] width 34 height 34
click at [639, 507] on label "E" at bounding box center [644, 497] width 166 height 34
click at [644, 507] on input "E" at bounding box center [649, 502] width 11 height 11
radio input "true"
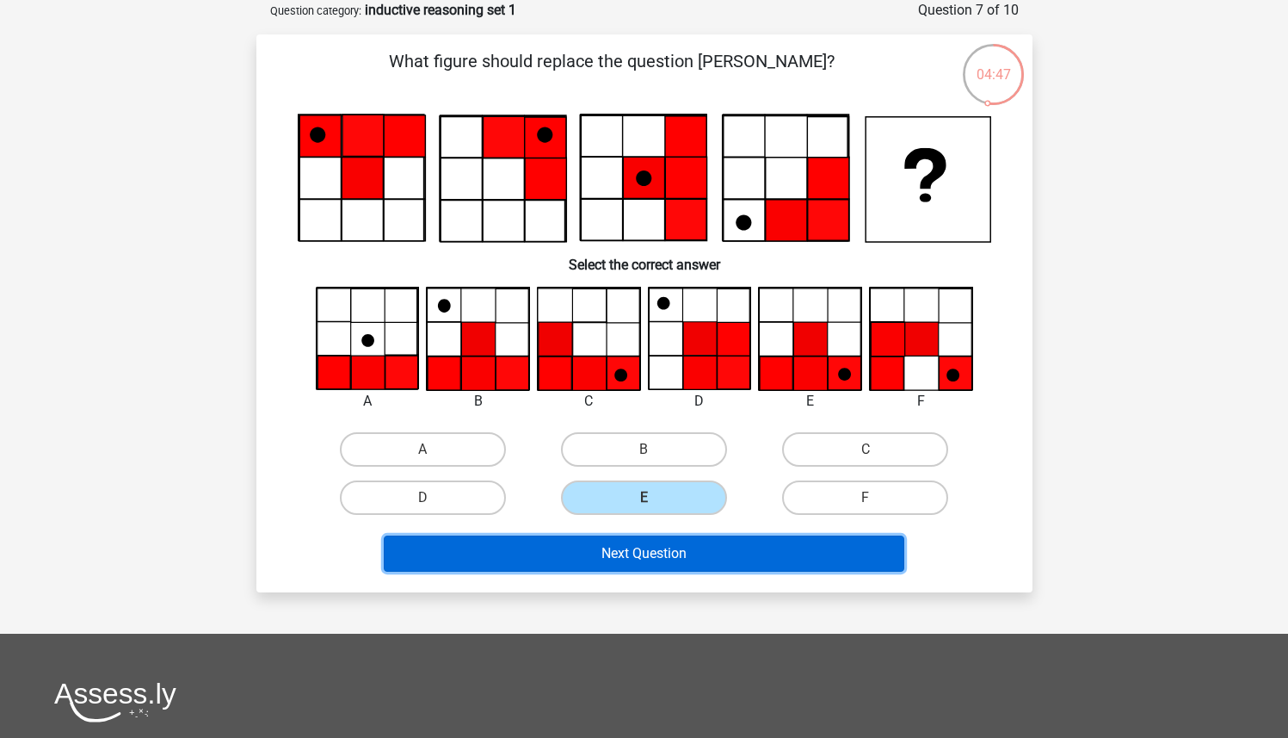
click at [639, 567] on button "Next Question" at bounding box center [644, 553] width 521 height 36
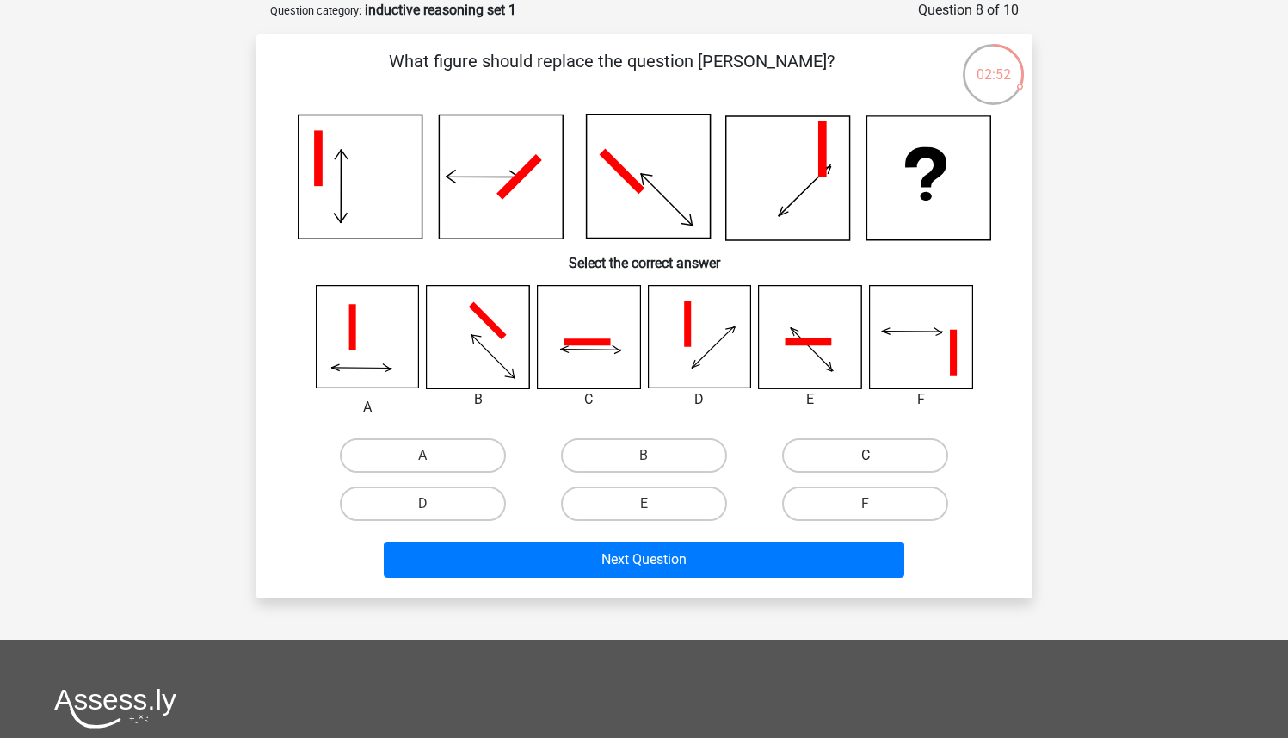
click at [861, 468] on label "C" at bounding box center [865, 455] width 166 height 34
click at [866, 466] on input "C" at bounding box center [871, 460] width 11 height 11
radio input "true"
click at [877, 448] on label "C" at bounding box center [865, 455] width 166 height 34
click at [877, 455] on input "C" at bounding box center [871, 460] width 11 height 11
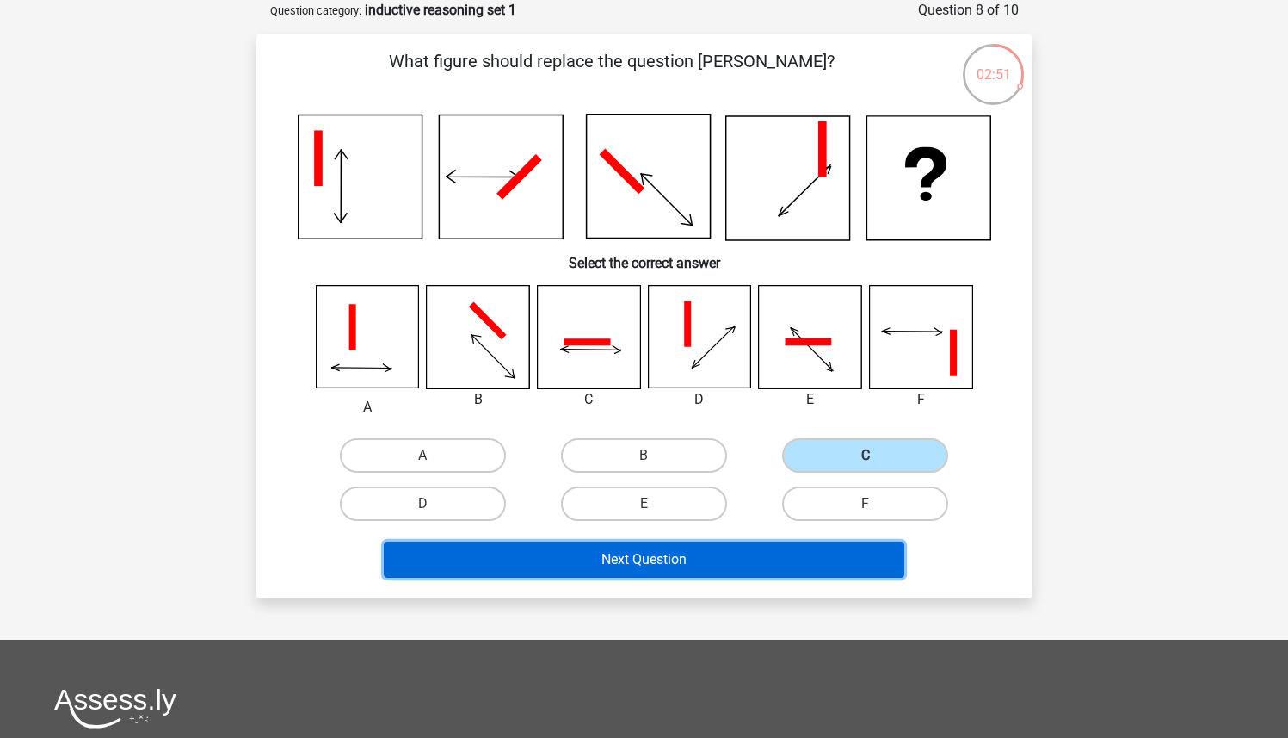
click at [631, 558] on button "Next Question" at bounding box center [644, 559] width 521 height 36
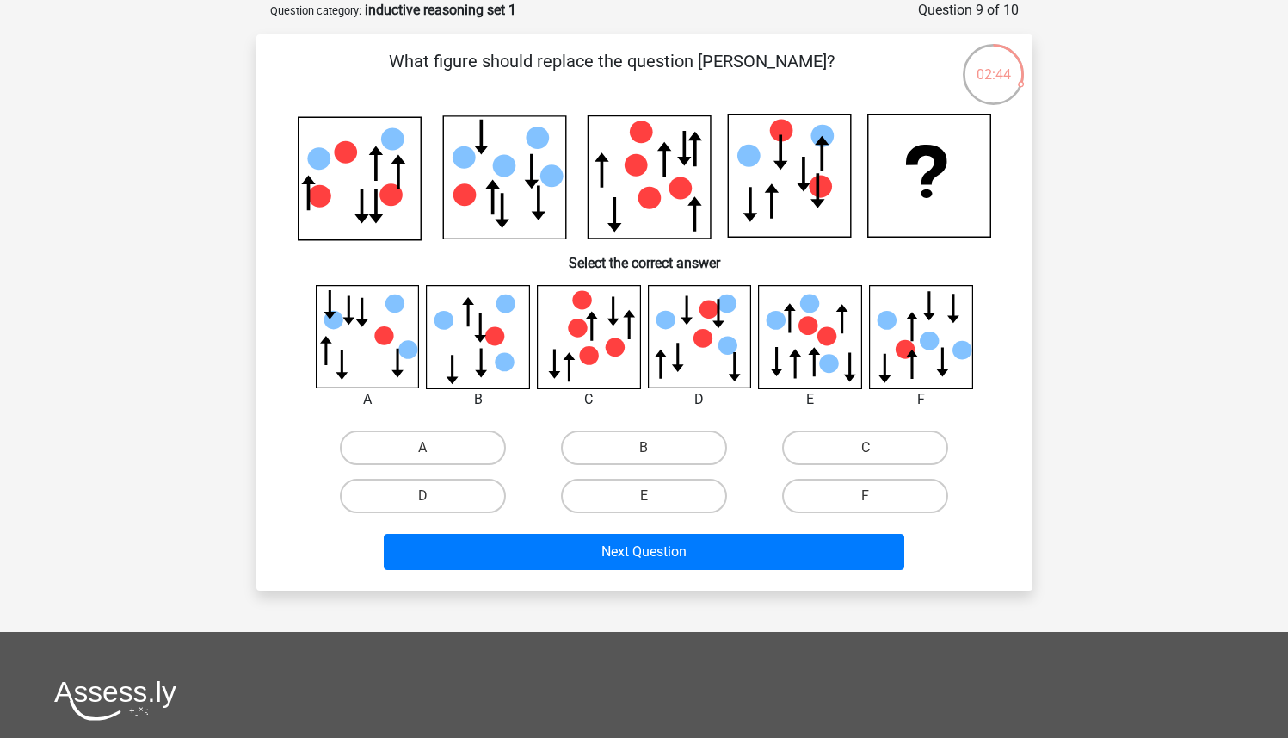
click at [266, 181] on div "What figure should replace the question [PERSON_NAME]?" at bounding box center [644, 312] width 763 height 528
click at [194, 318] on div "Register Nederlands English" at bounding box center [644, 500] width 1288 height 1172
click at [144, 230] on div "Register Nederlands English" at bounding box center [644, 500] width 1288 height 1172
click at [279, 316] on div "What figure should replace the question [PERSON_NAME]?" at bounding box center [644, 312] width 763 height 528
click at [453, 433] on label "A" at bounding box center [423, 447] width 166 height 34
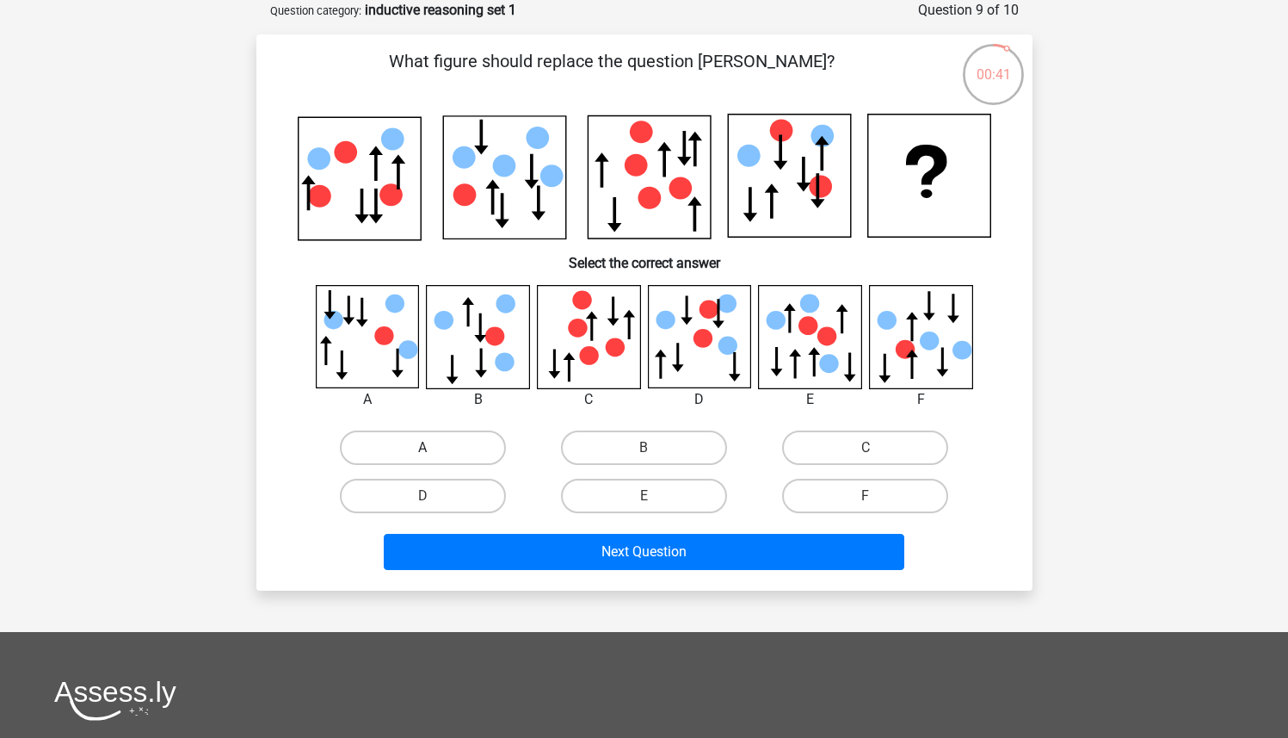
click at [434, 448] on input "A" at bounding box center [428, 453] width 11 height 11
radio input "true"
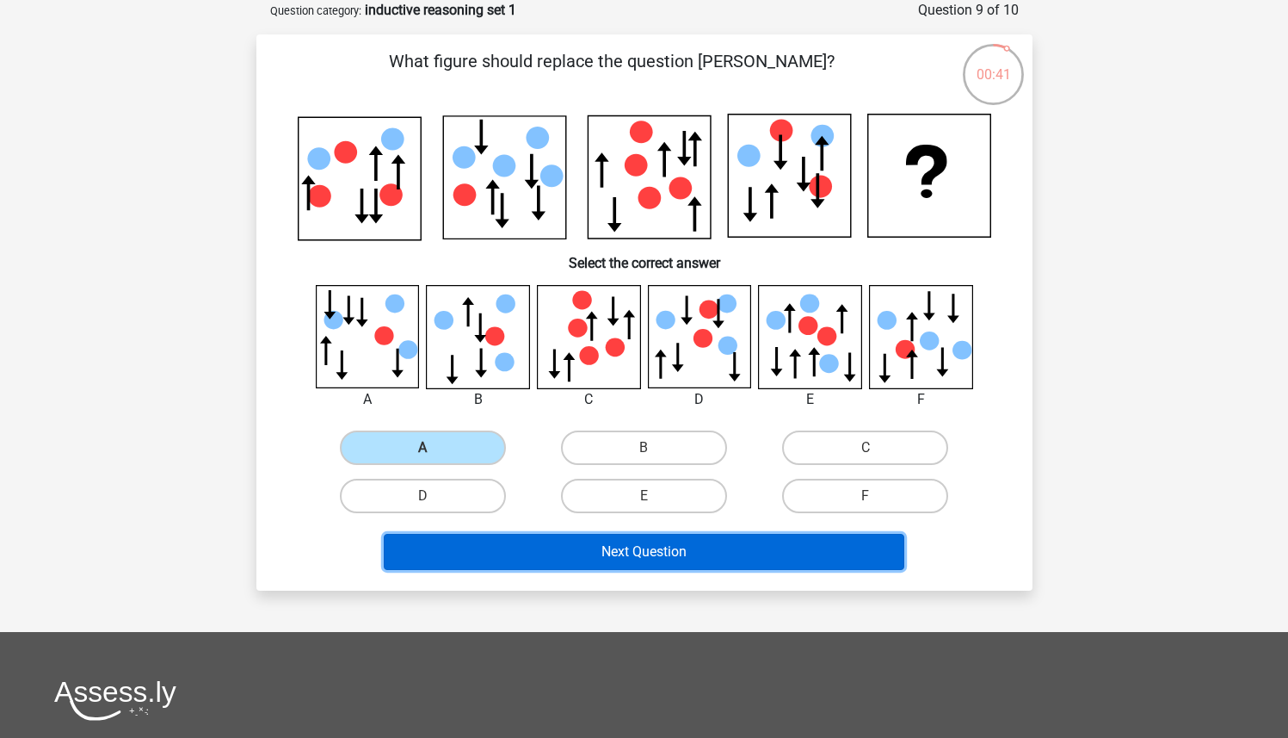
click at [554, 546] on button "Next Question" at bounding box center [644, 552] width 521 height 36
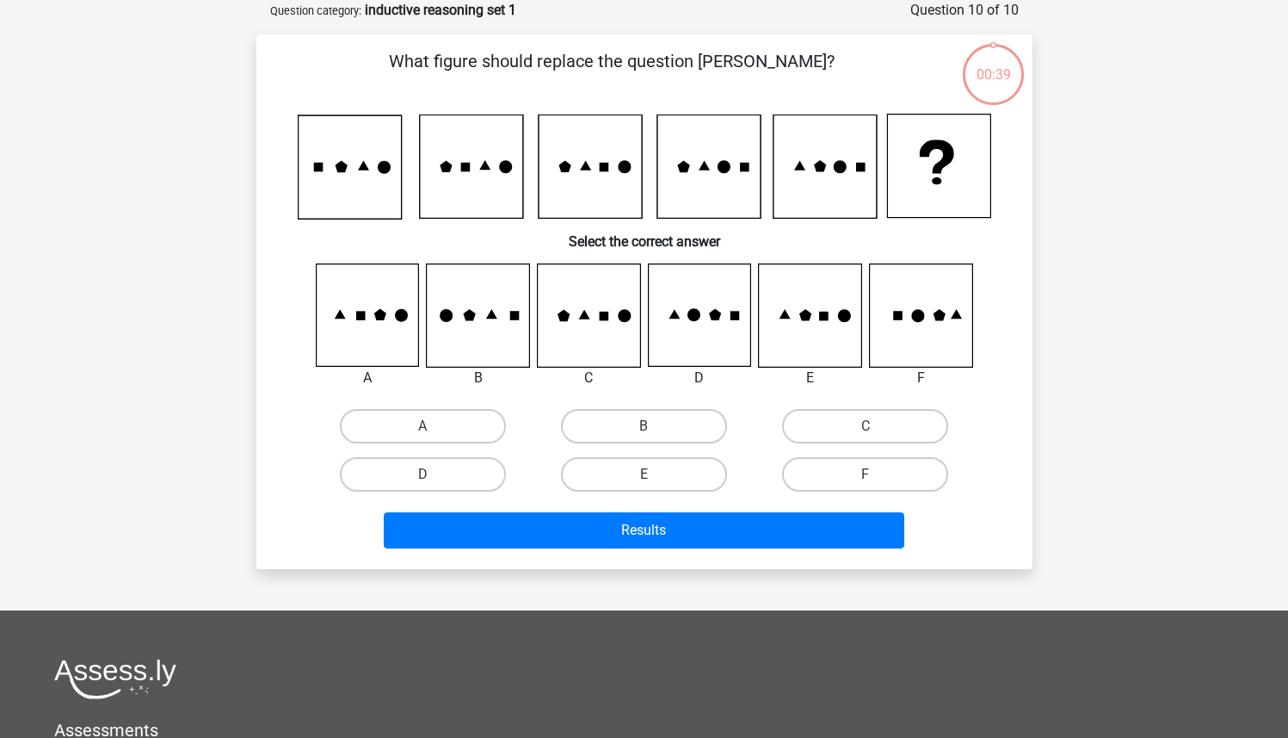
click at [258, 151] on div "What figure should replace the question mark? Select the correct answer A" at bounding box center [644, 301] width 776 height 534
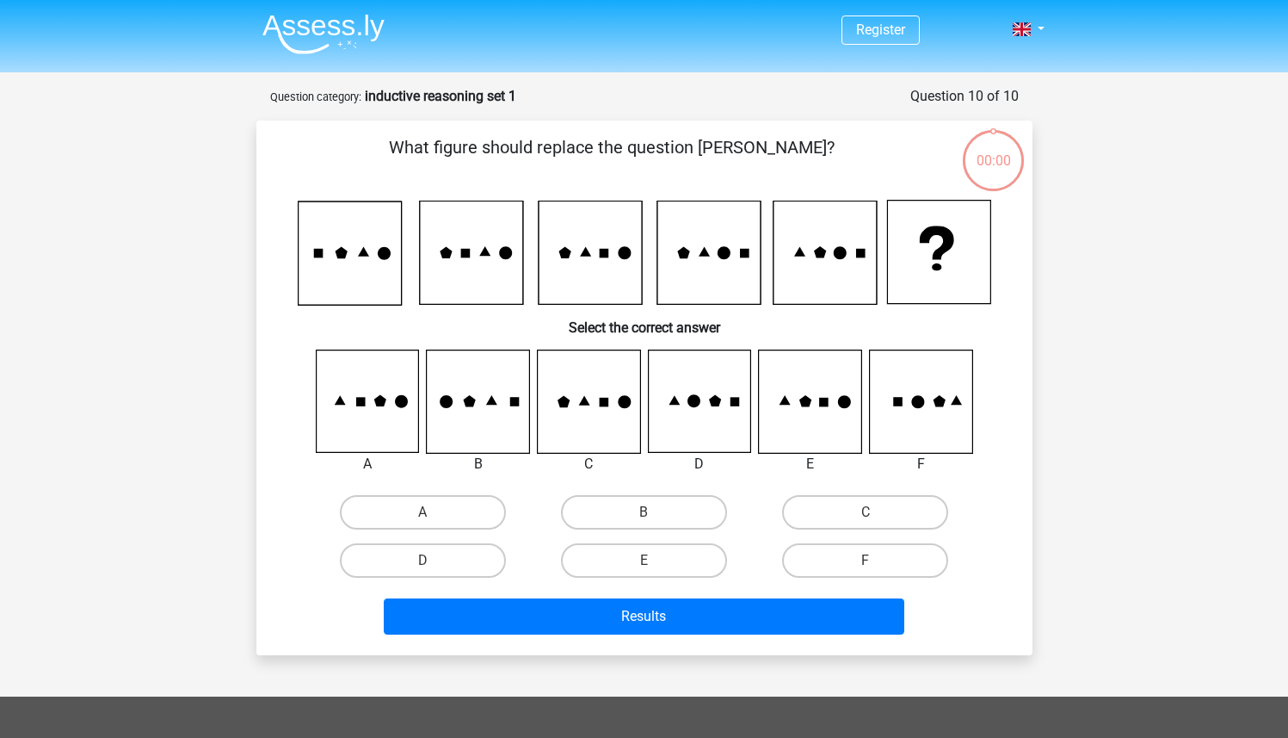
scroll to position [86, 0]
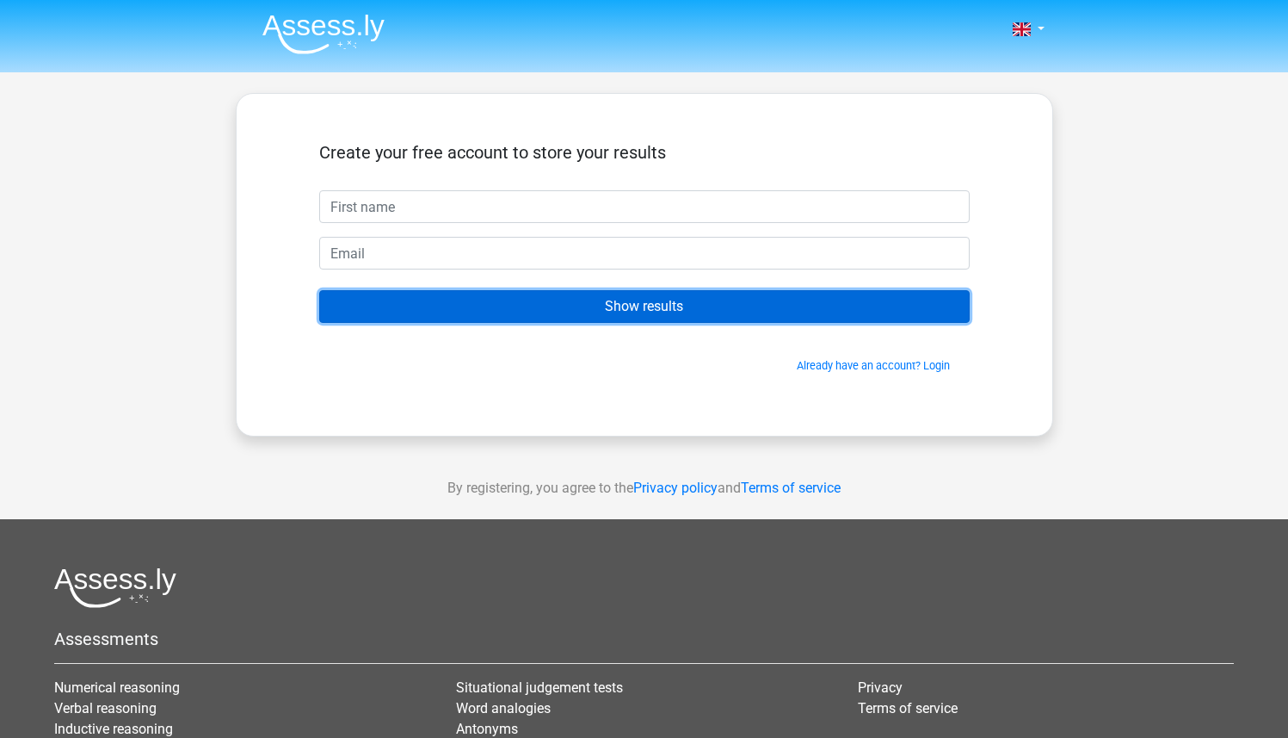
click at [586, 309] on input "Show results" at bounding box center [644, 306] width 651 height 33
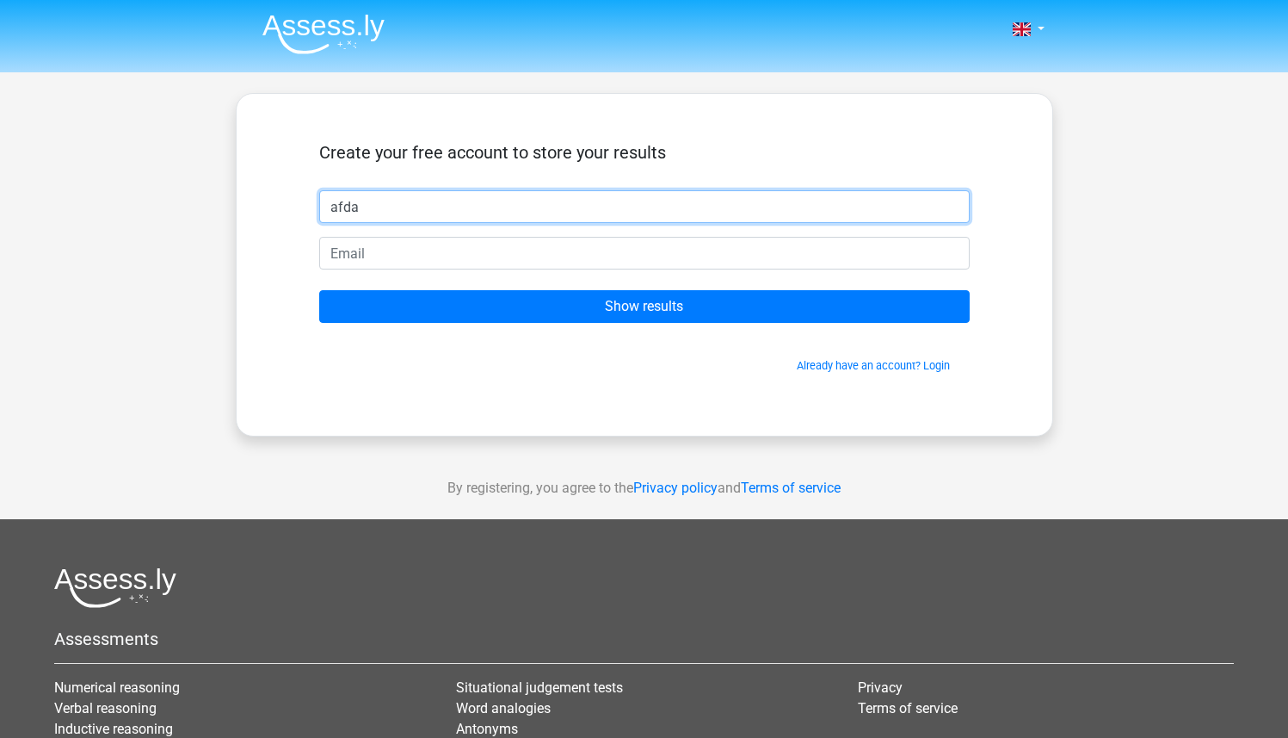
type input "afda"
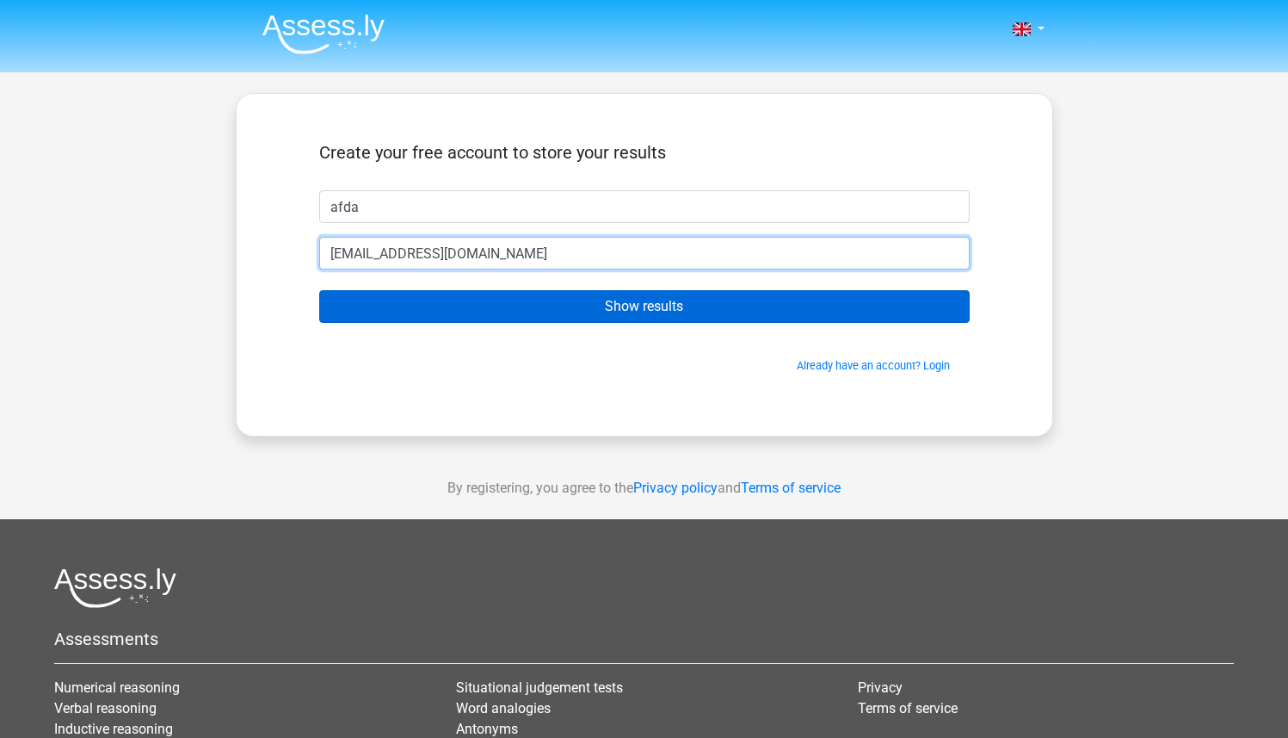
type input "[EMAIL_ADDRESS][DOMAIN_NAME]"
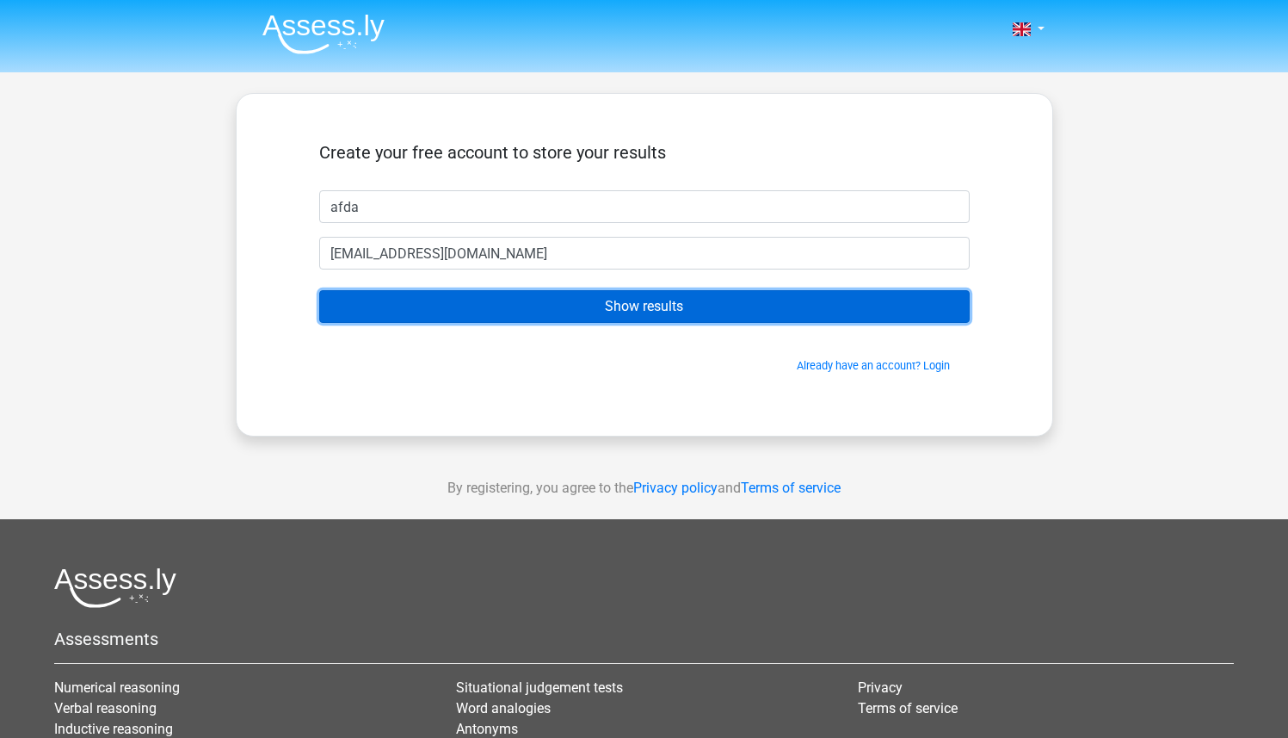
click at [418, 307] on input "Show results" at bounding box center [644, 306] width 651 height 33
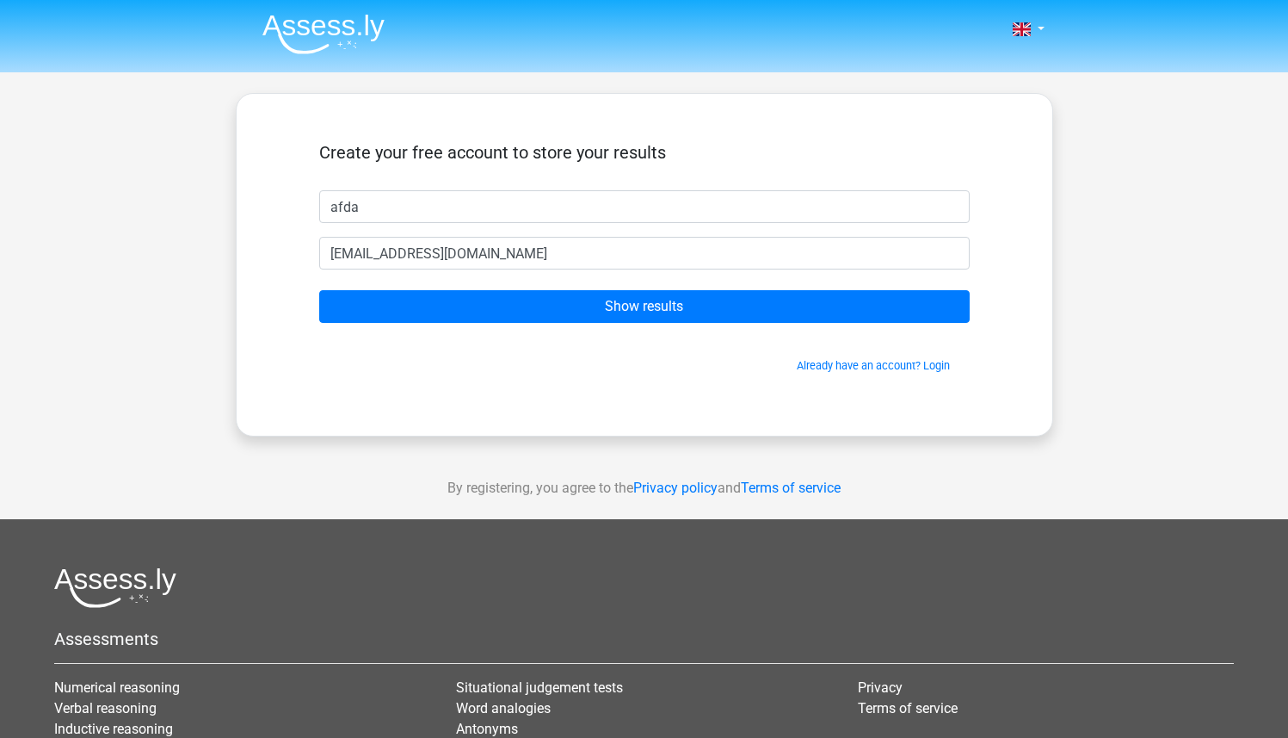
click at [235, 232] on div "Nederlands English" at bounding box center [644, 486] width 1288 height 973
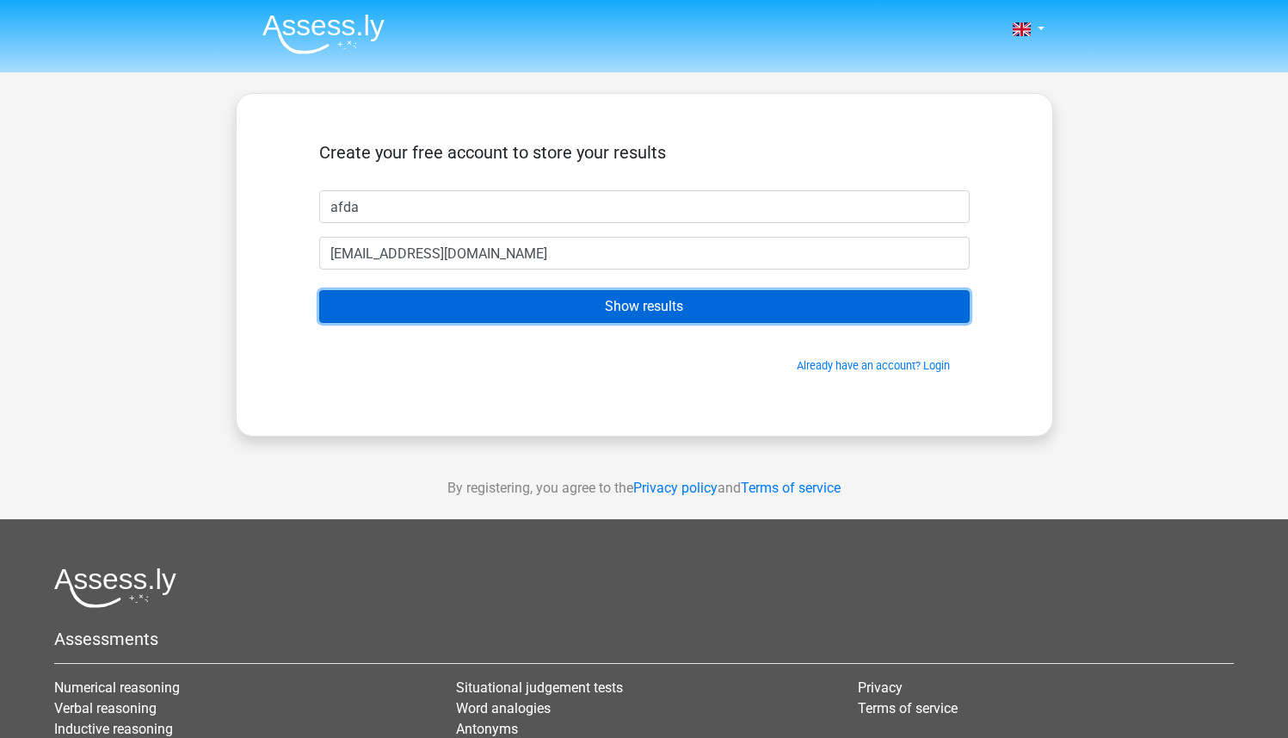
click at [651, 315] on input "Show results" at bounding box center [644, 306] width 651 height 33
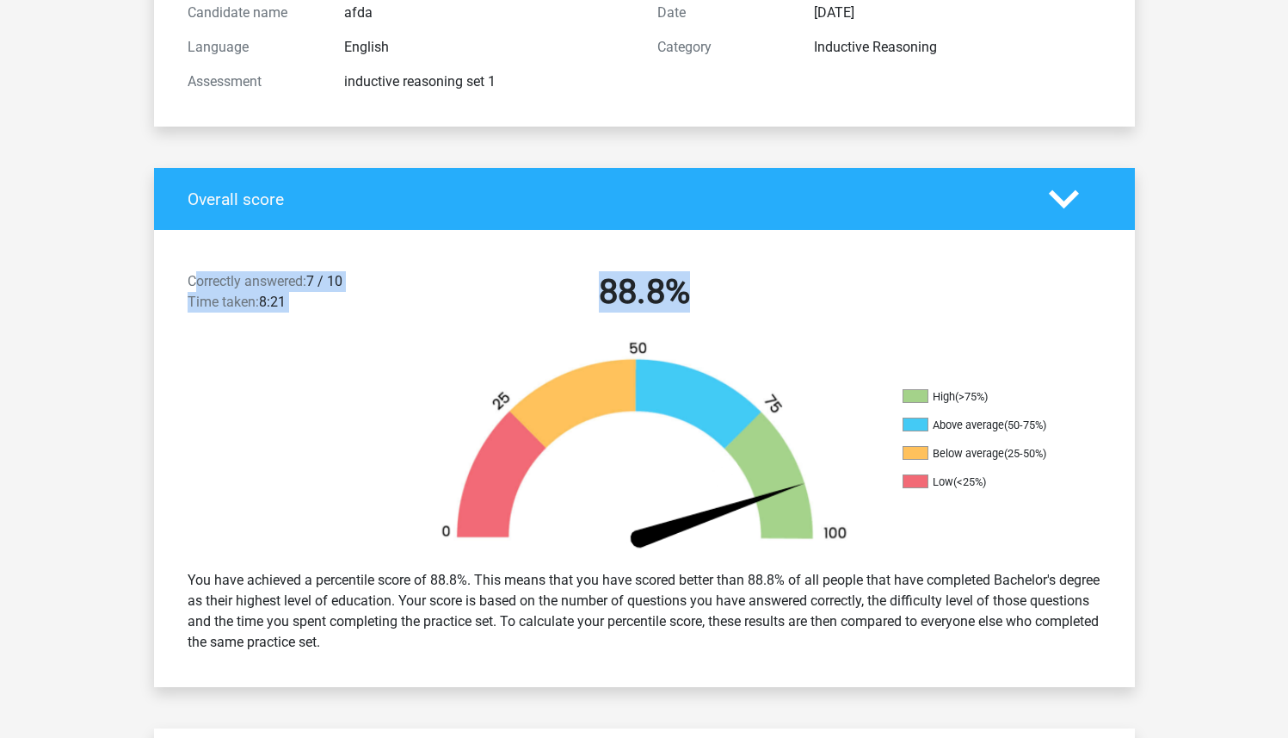
click at [710, 289] on div "Correctly answered: 7 / 10 Time taken: 8:21 88.8%" at bounding box center [644, 295] width 981 height 90
click at [720, 289] on h2 "88.8%" at bounding box center [645, 291] width 444 height 41
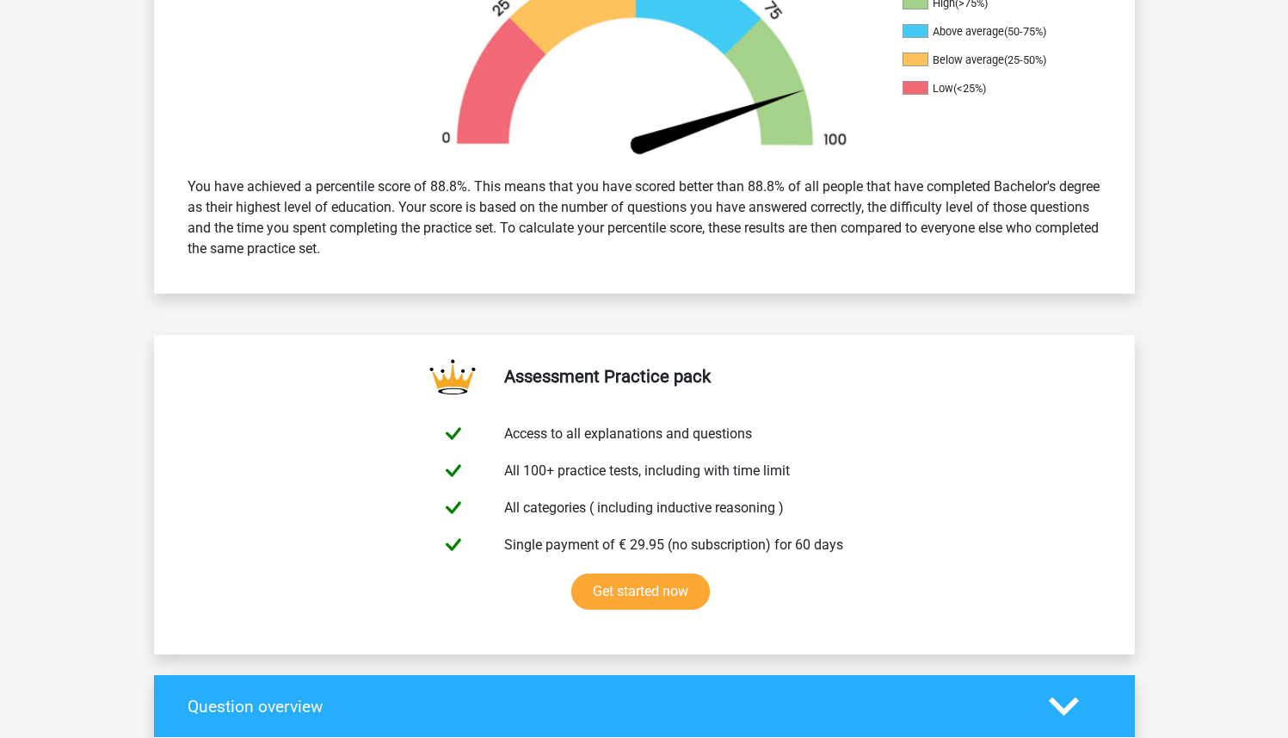
scroll to position [603, 0]
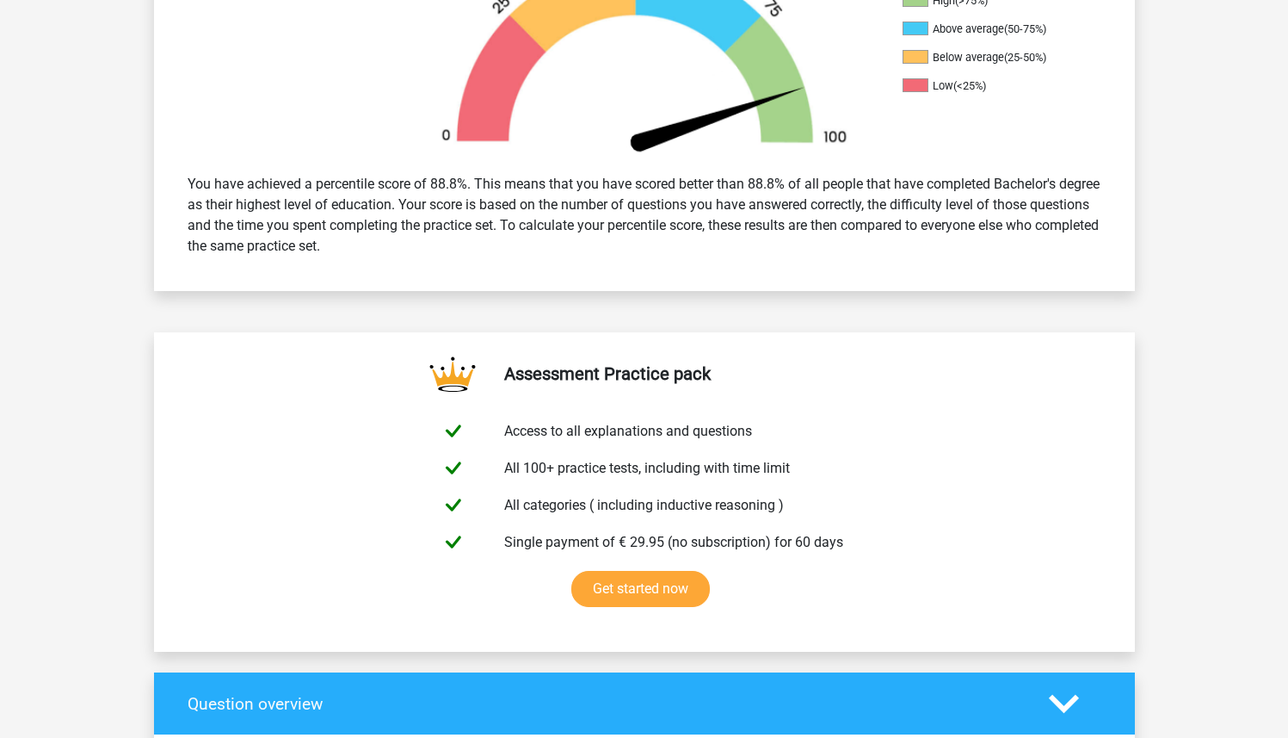
drag, startPoint x: 278, startPoint y: 185, endPoint x: 454, endPoint y: 250, distance: 187.1
click at [449, 247] on div "You have achieved a percentile score of 88.8%. This means that you have scored …" at bounding box center [645, 215] width 940 height 96
click at [454, 250] on div "You have achieved a percentile score of 88.8%. This means that you have scored …" at bounding box center [645, 215] width 940 height 96
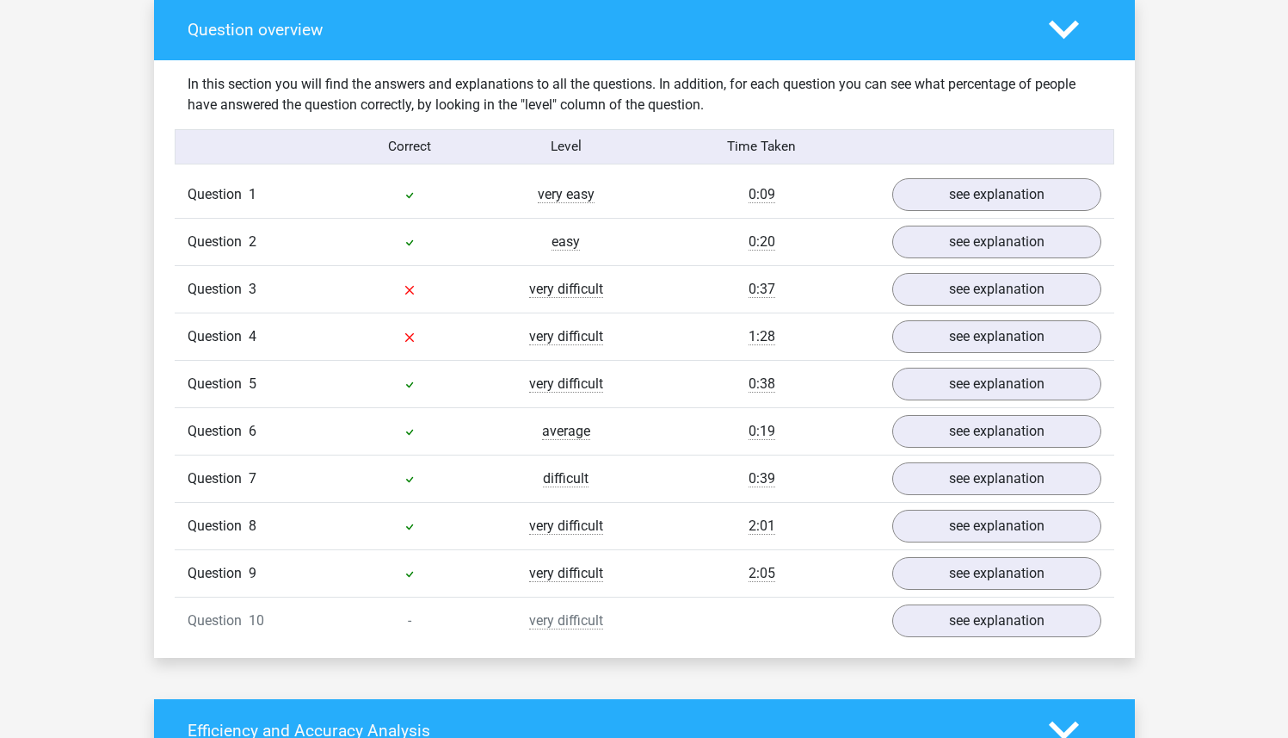
scroll to position [1283, 0]
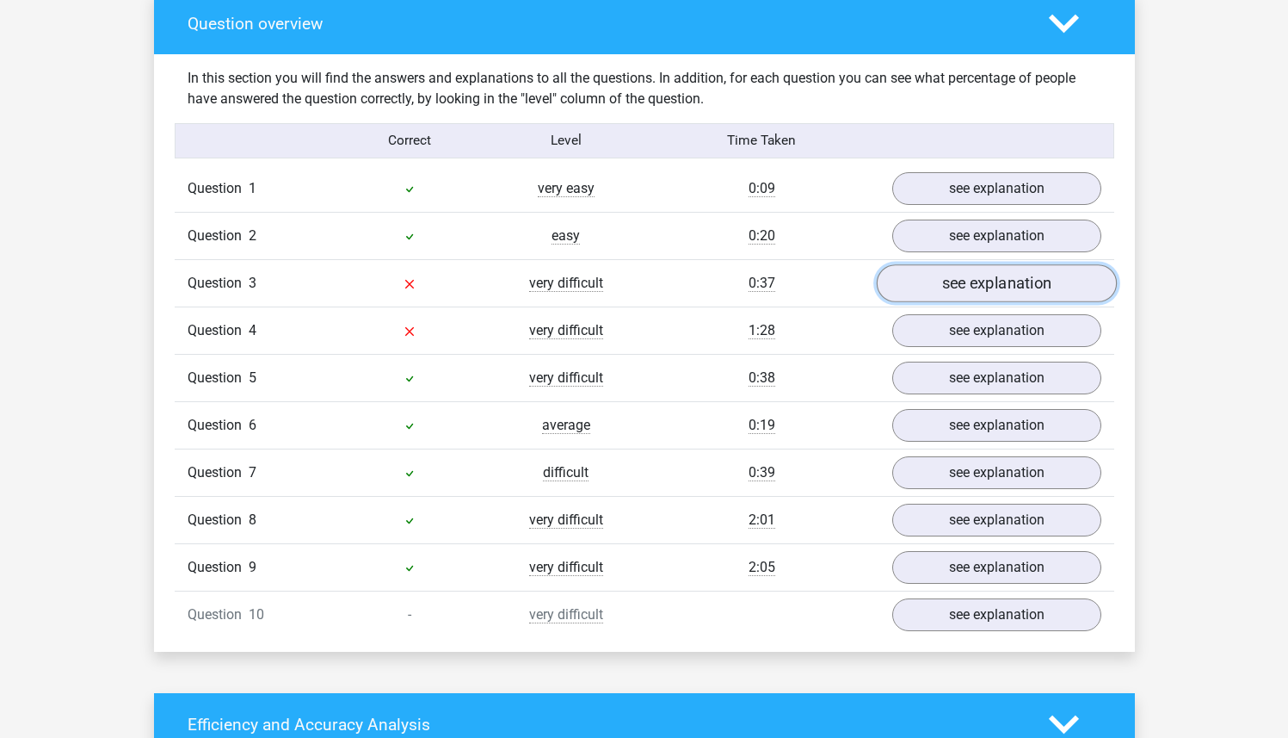
click at [972, 290] on link "see explanation" at bounding box center [996, 283] width 240 height 38
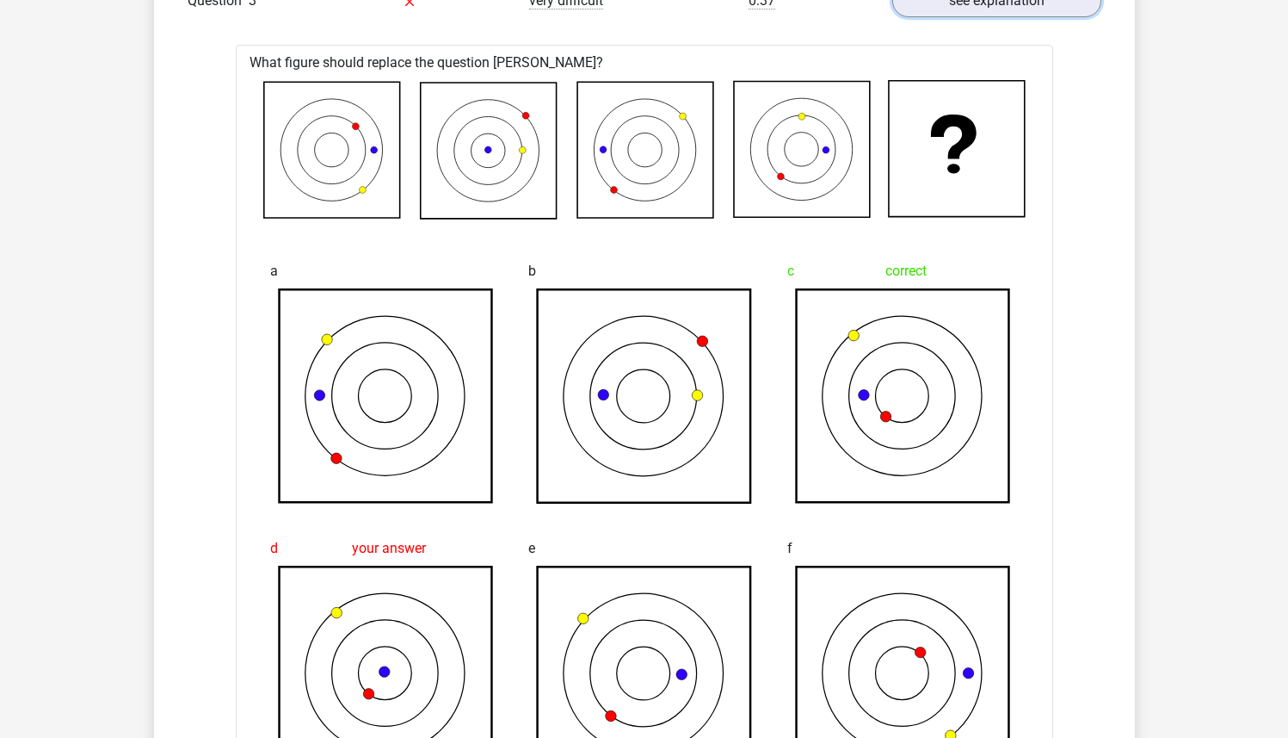
scroll to position [1539, 0]
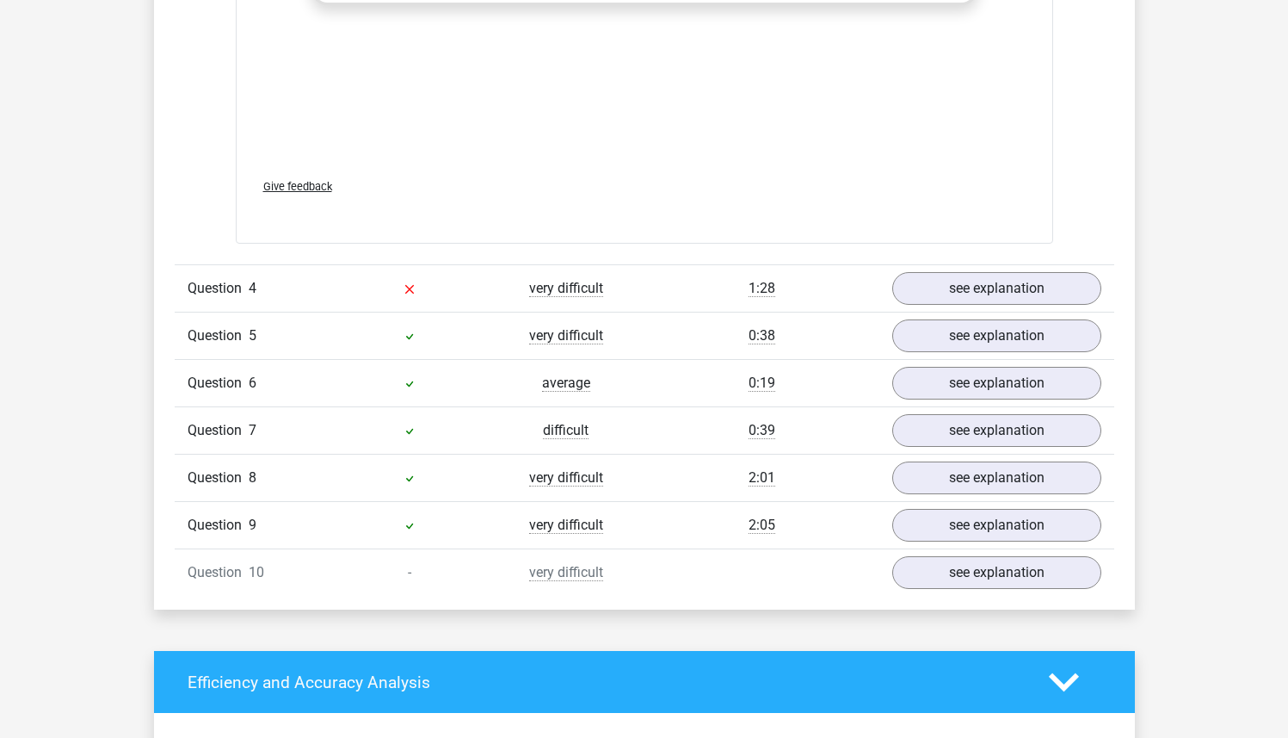
scroll to position [2823, 0]
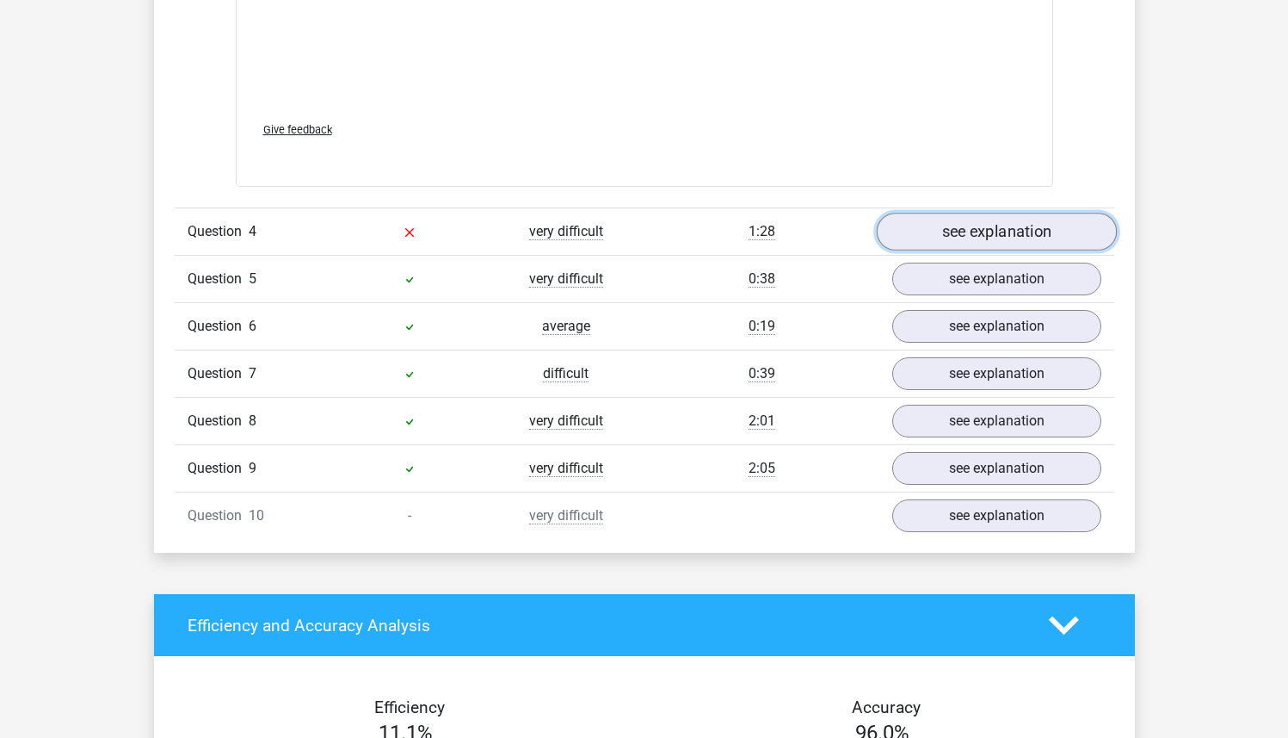
click at [948, 236] on link "see explanation" at bounding box center [996, 232] width 240 height 38
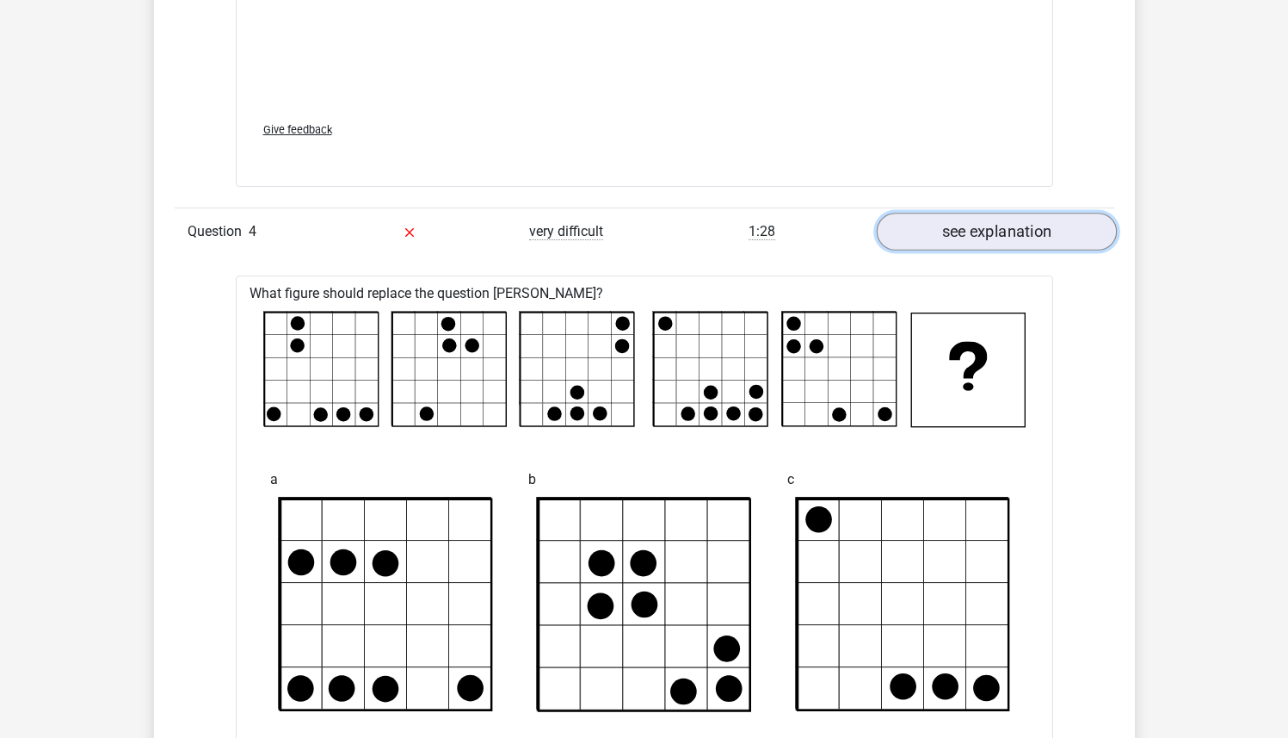
click at [957, 232] on link "see explanation" at bounding box center [996, 232] width 240 height 38
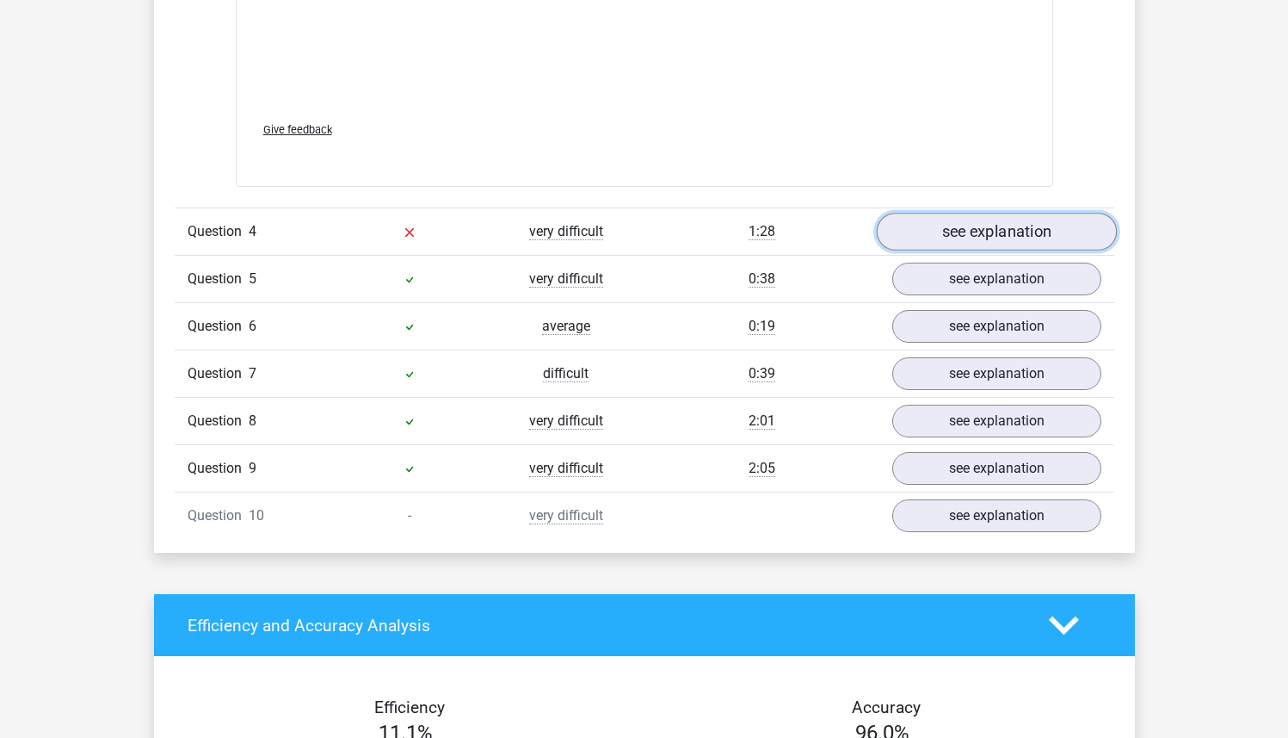
click at [957, 232] on link "see explanation" at bounding box center [996, 232] width 240 height 38
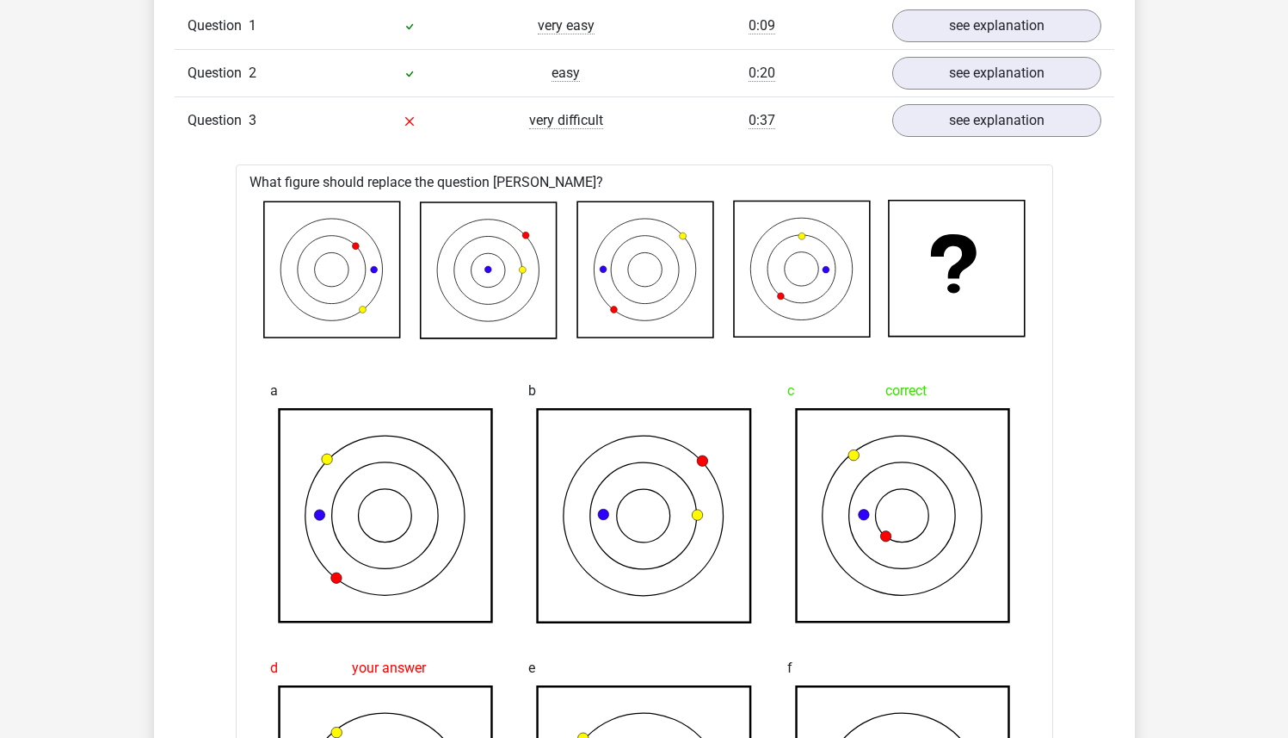
scroll to position [1443, 0]
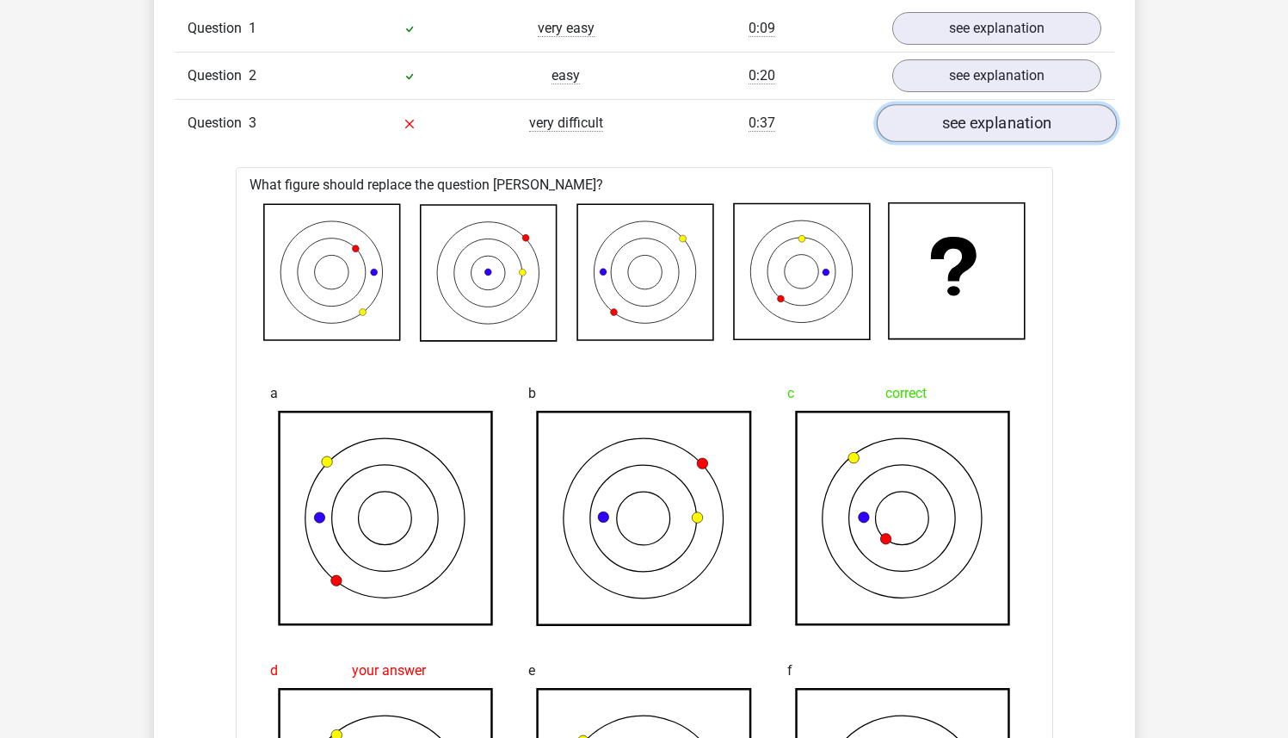
click at [998, 108] on link "see explanation" at bounding box center [996, 123] width 240 height 38
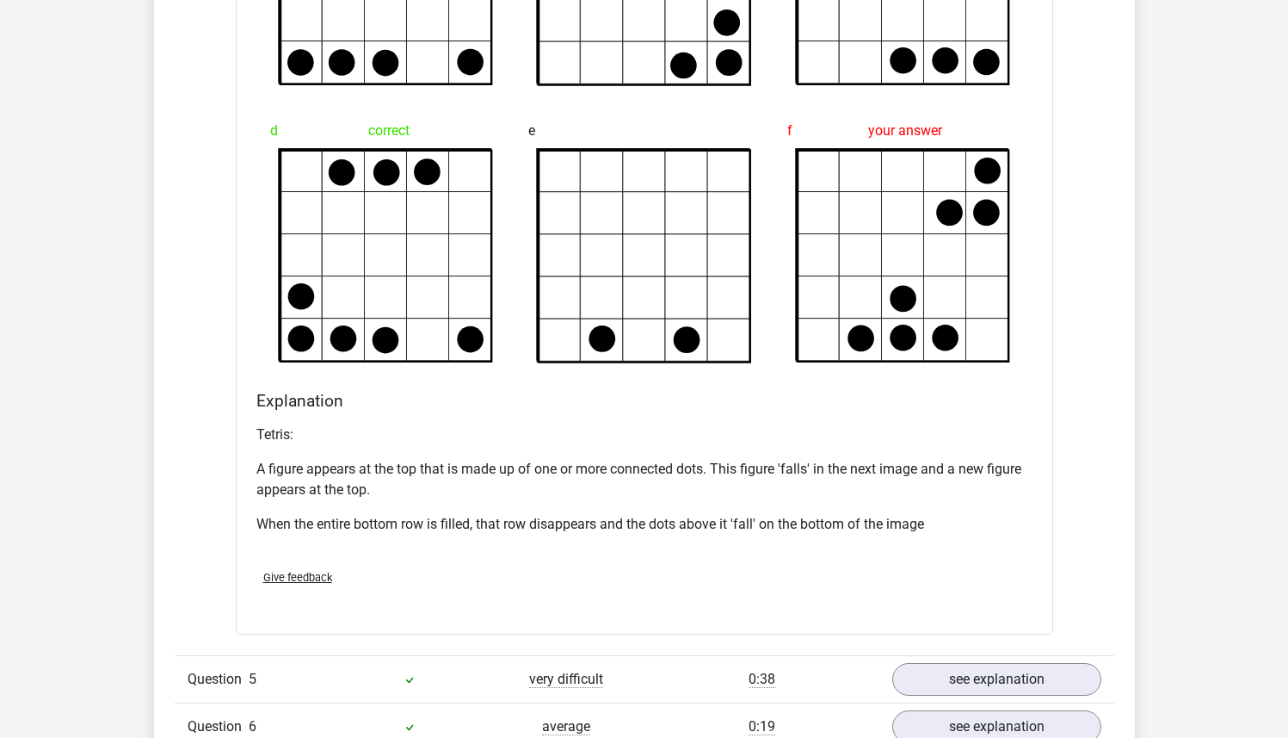
scroll to position [2039, 0]
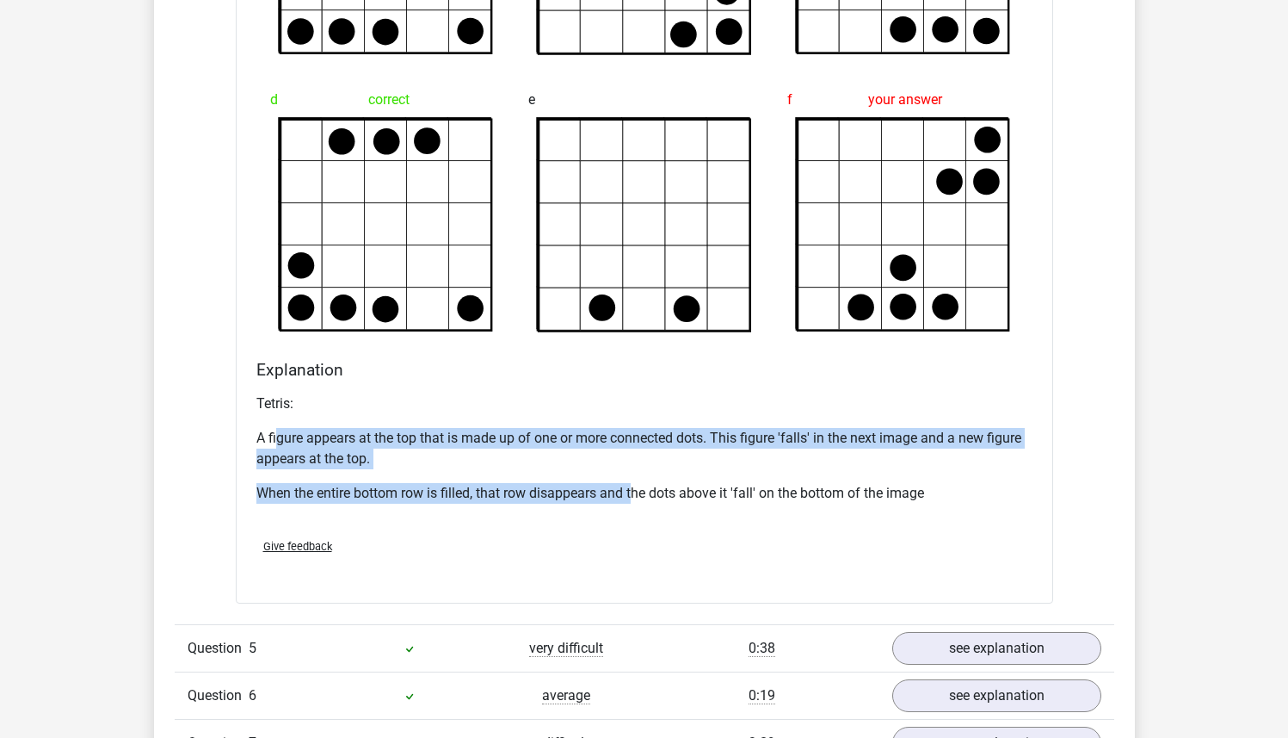
drag, startPoint x: 275, startPoint y: 432, endPoint x: 646, endPoint y: 493, distance: 376.0
click at [646, 493] on div "Tetris: A figure appears at the top that is made up of one or more connected do…" at bounding box center [644, 455] width 776 height 138
click at [646, 493] on p "When the entire bottom row is filled, that row disappears and the dots above it…" at bounding box center [644, 493] width 776 height 21
drag, startPoint x: 712, startPoint y: 495, endPoint x: 312, endPoint y: 429, distance: 405.5
click at [315, 430] on div "Tetris: A figure appears at the top that is made up of one or more connected do…" at bounding box center [644, 455] width 776 height 138
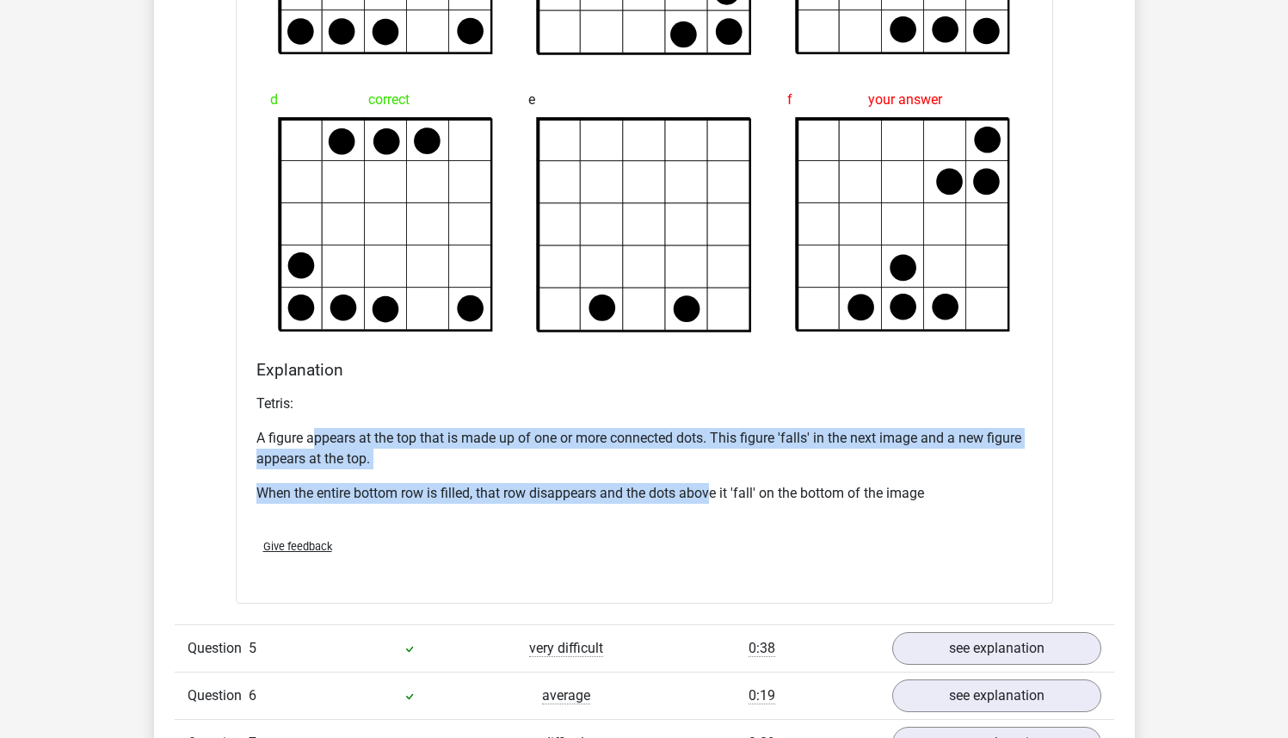
click at [312, 429] on p "A figure appears at the top that is made up of one or more connected dots. This…" at bounding box center [644, 448] width 776 height 41
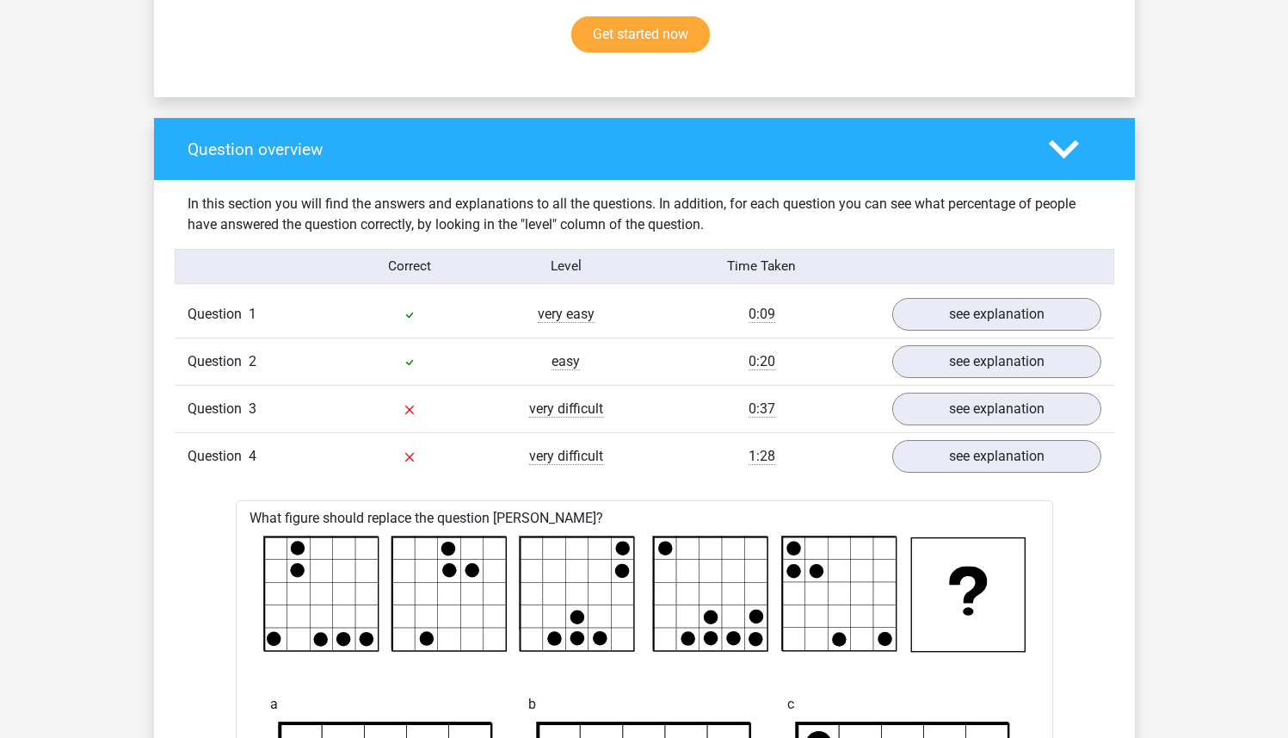
scroll to position [1090, 0]
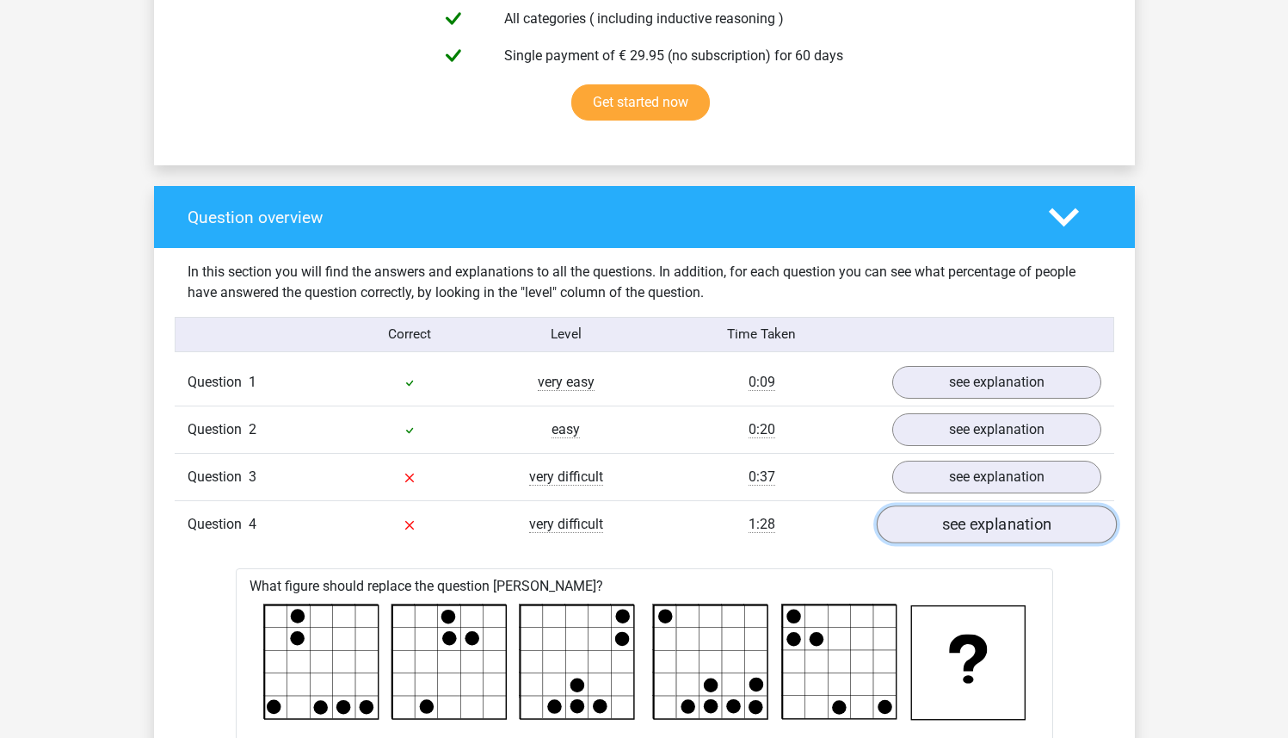
click at [1013, 521] on link "see explanation" at bounding box center [996, 524] width 240 height 38
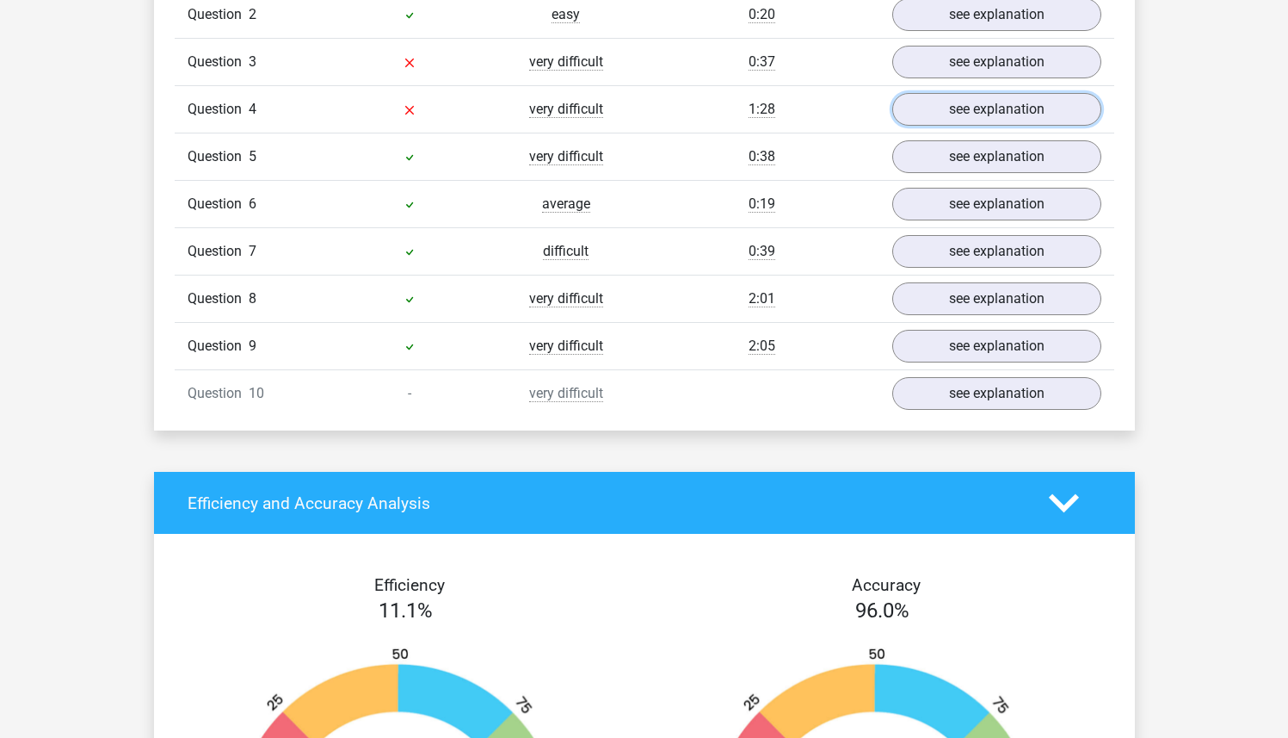
scroll to position [1505, 0]
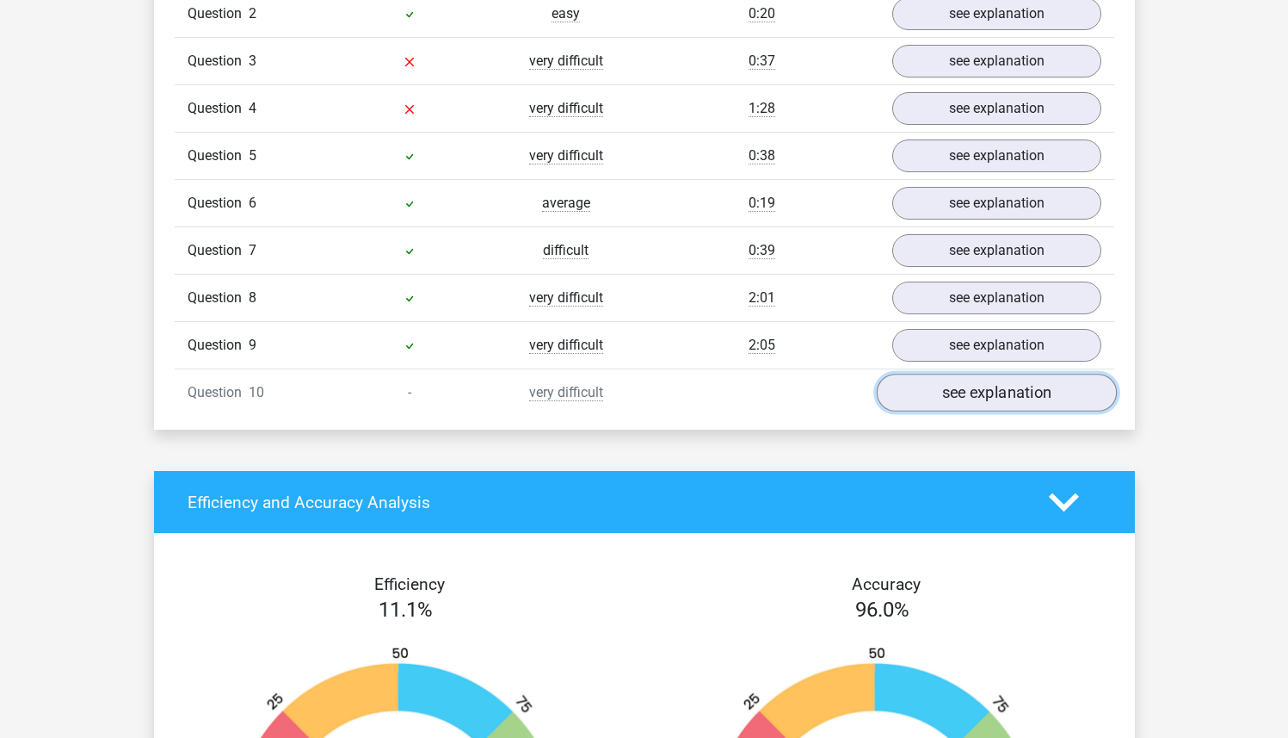
click at [974, 406] on link "see explanation" at bounding box center [996, 393] width 240 height 38
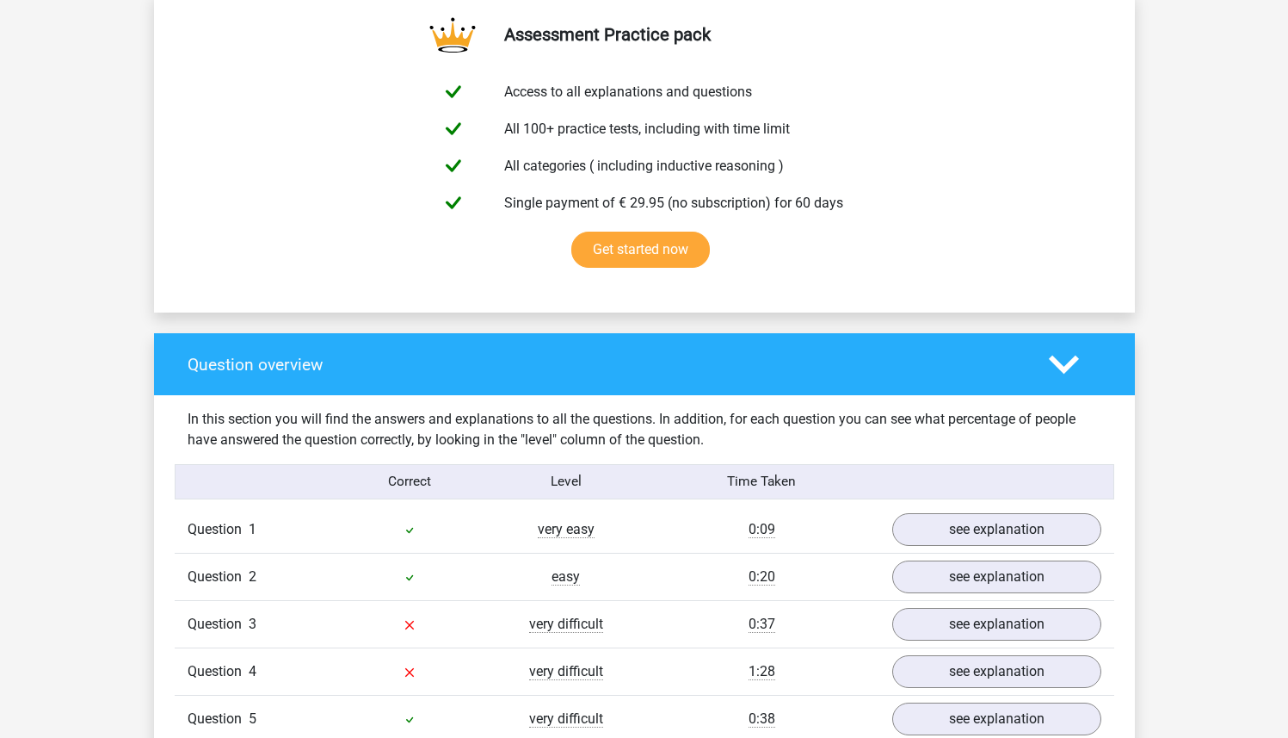
scroll to position [900, 0]
